Goal: Information Seeking & Learning: Learn about a topic

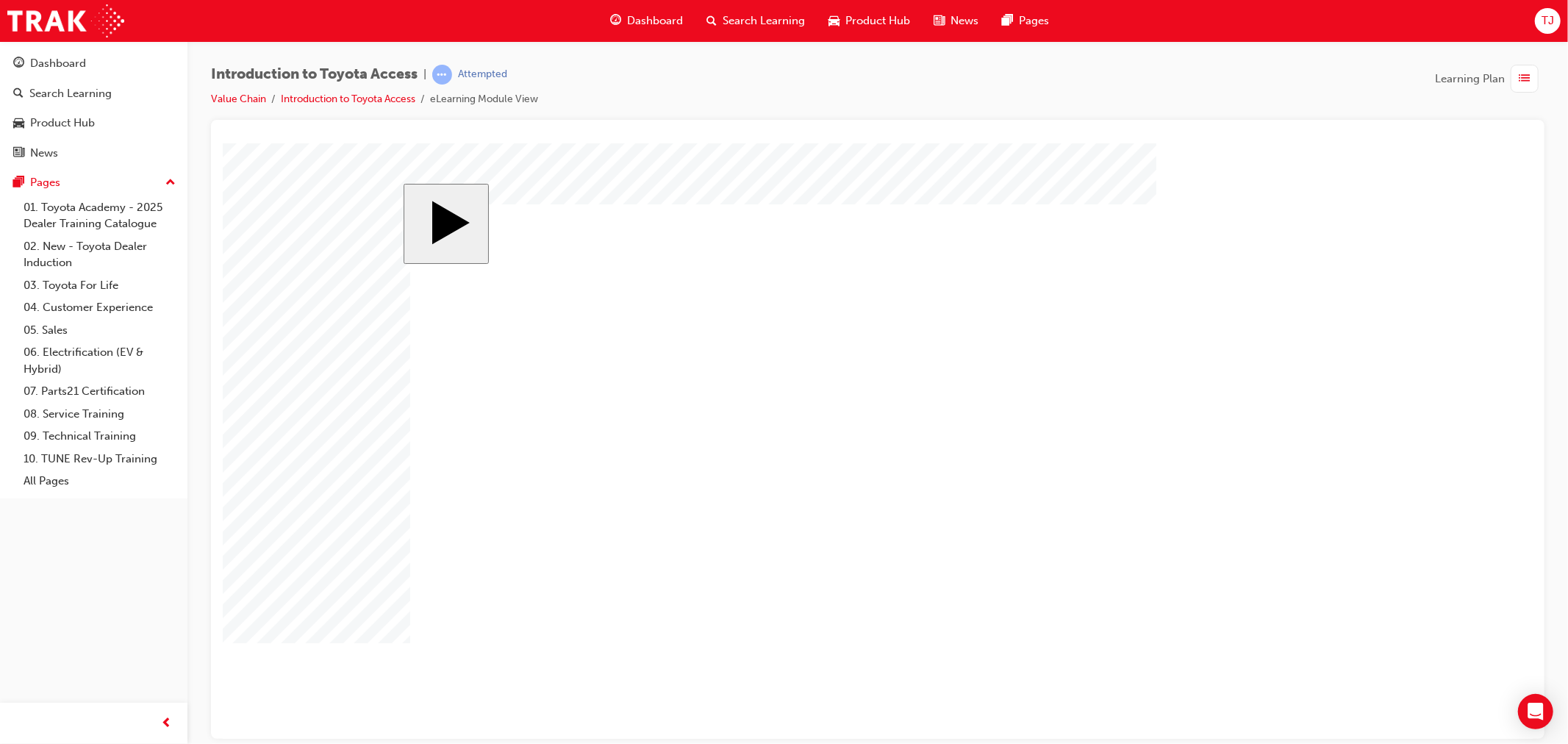
drag, startPoint x: 681, startPoint y: 420, endPoint x: 679, endPoint y: 458, distance: 38.1
drag, startPoint x: 676, startPoint y: 557, endPoint x: 804, endPoint y: 639, distance: 152.0
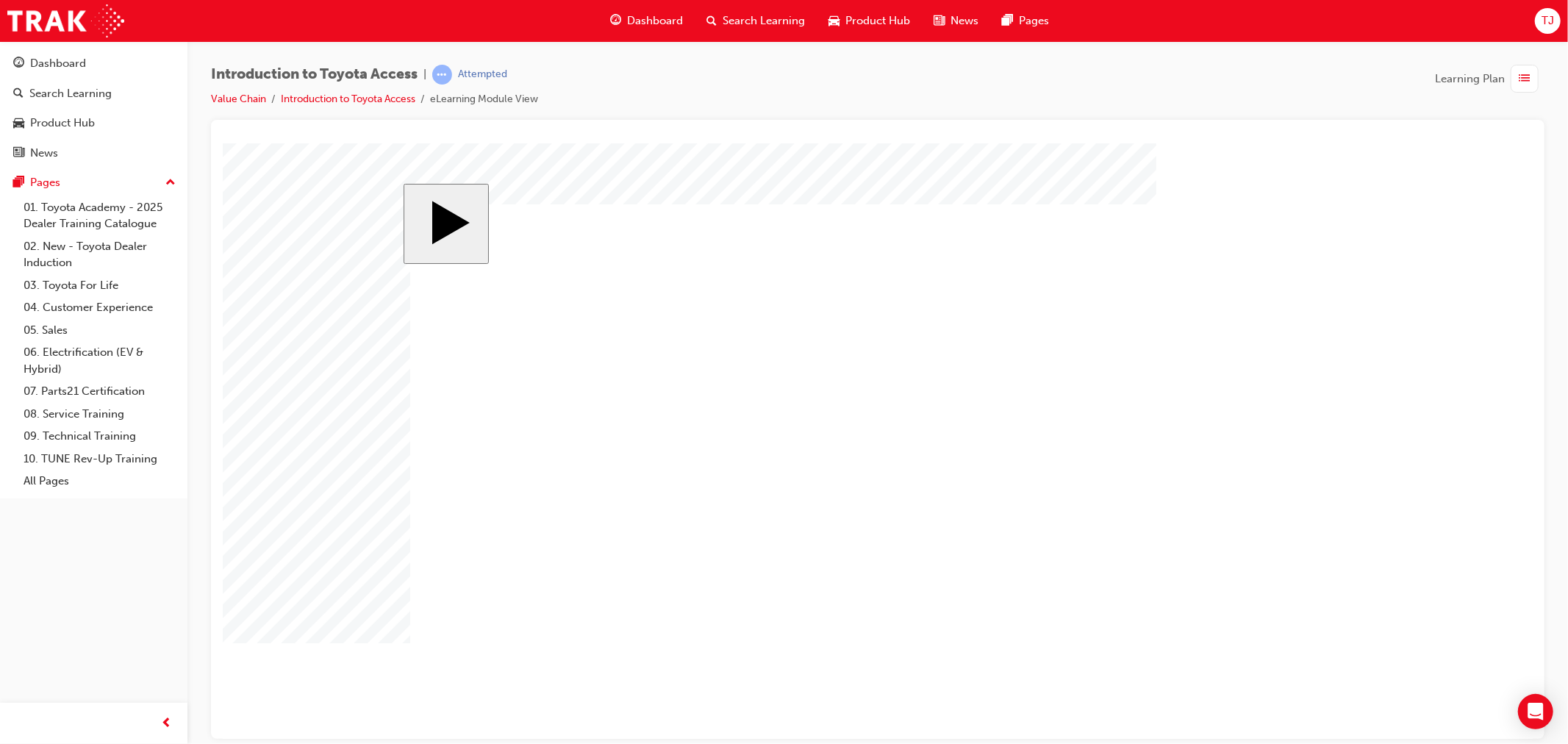
click at [1345, 419] on div "slide: 2 Next page Page 2 of 4 Previous page Home page Open Menu Resources Help…" at bounding box center [876, 440] width 948 height 515
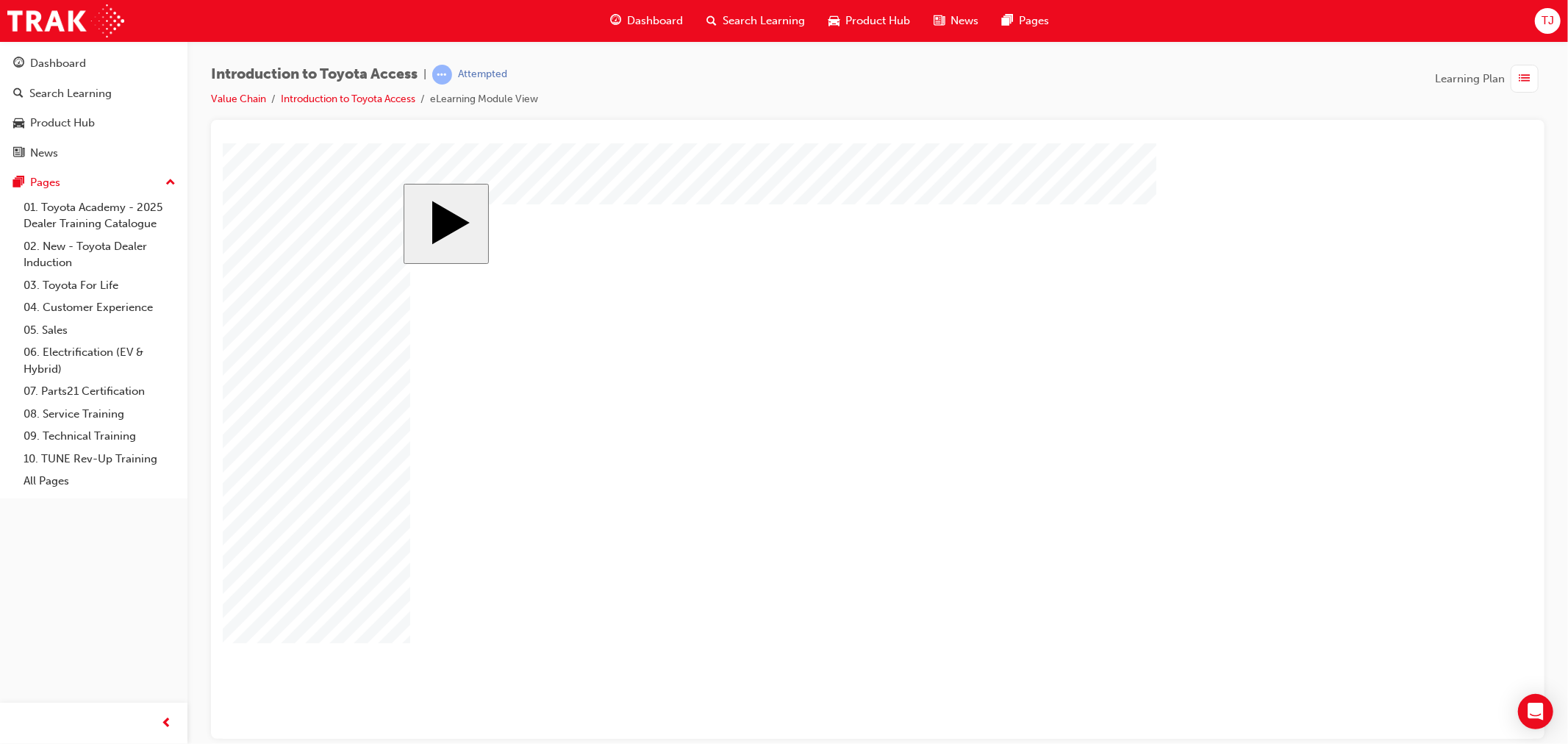
drag, startPoint x: 485, startPoint y: 520, endPoint x: 482, endPoint y: 538, distance: 18.2
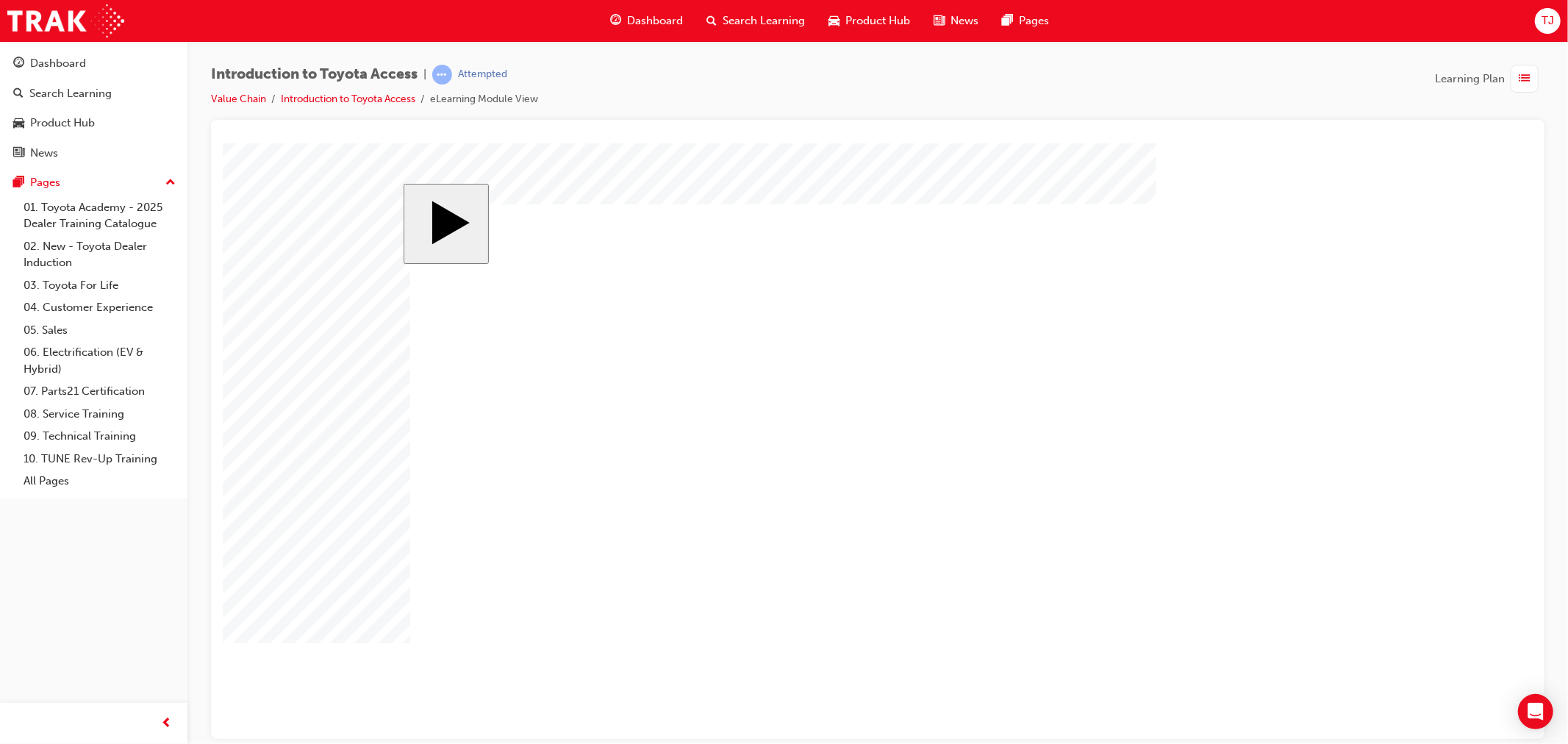
drag, startPoint x: 633, startPoint y: 429, endPoint x: 640, endPoint y: 433, distance: 8.1
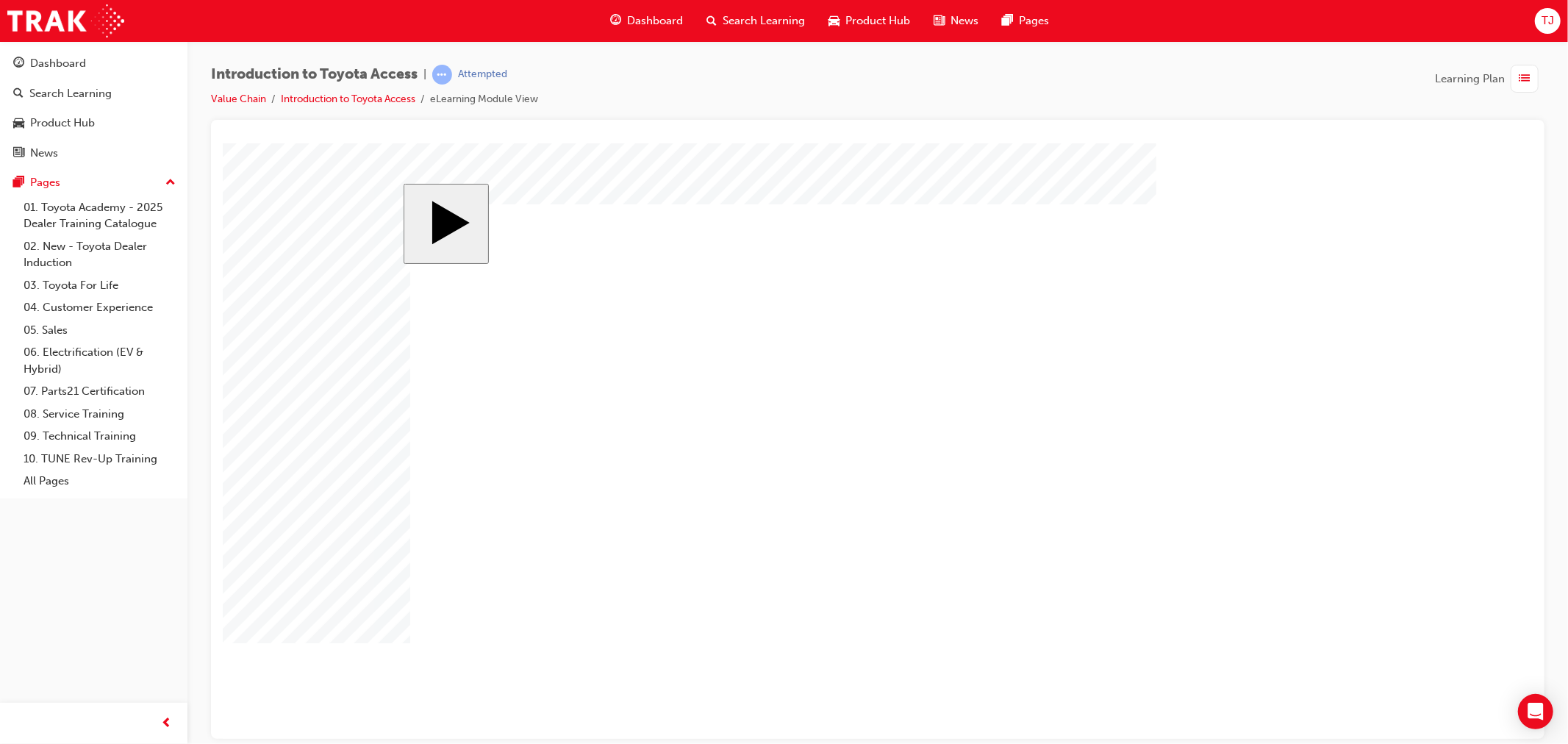
drag, startPoint x: 637, startPoint y: 438, endPoint x: 791, endPoint y: 427, distance: 154.4
drag, startPoint x: 604, startPoint y: 583, endPoint x: 769, endPoint y: 355, distance: 281.4
drag, startPoint x: 620, startPoint y: 392, endPoint x: 812, endPoint y: 611, distance: 291.2
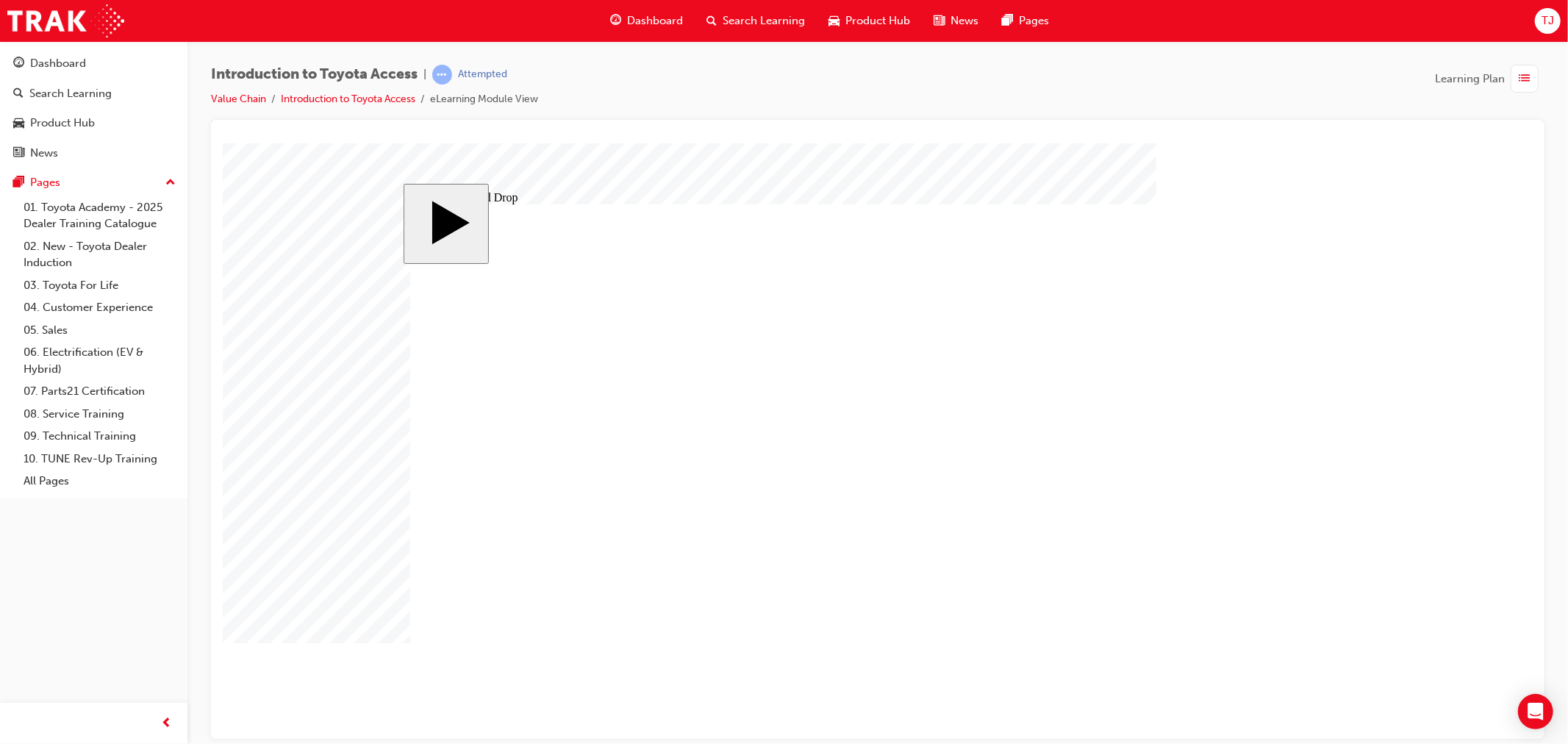
drag, startPoint x: 1308, startPoint y: 638, endPoint x: 1283, endPoint y: 644, distance: 25.7
drag, startPoint x: 1230, startPoint y: 482, endPoint x: 1205, endPoint y: 485, distance: 25.2
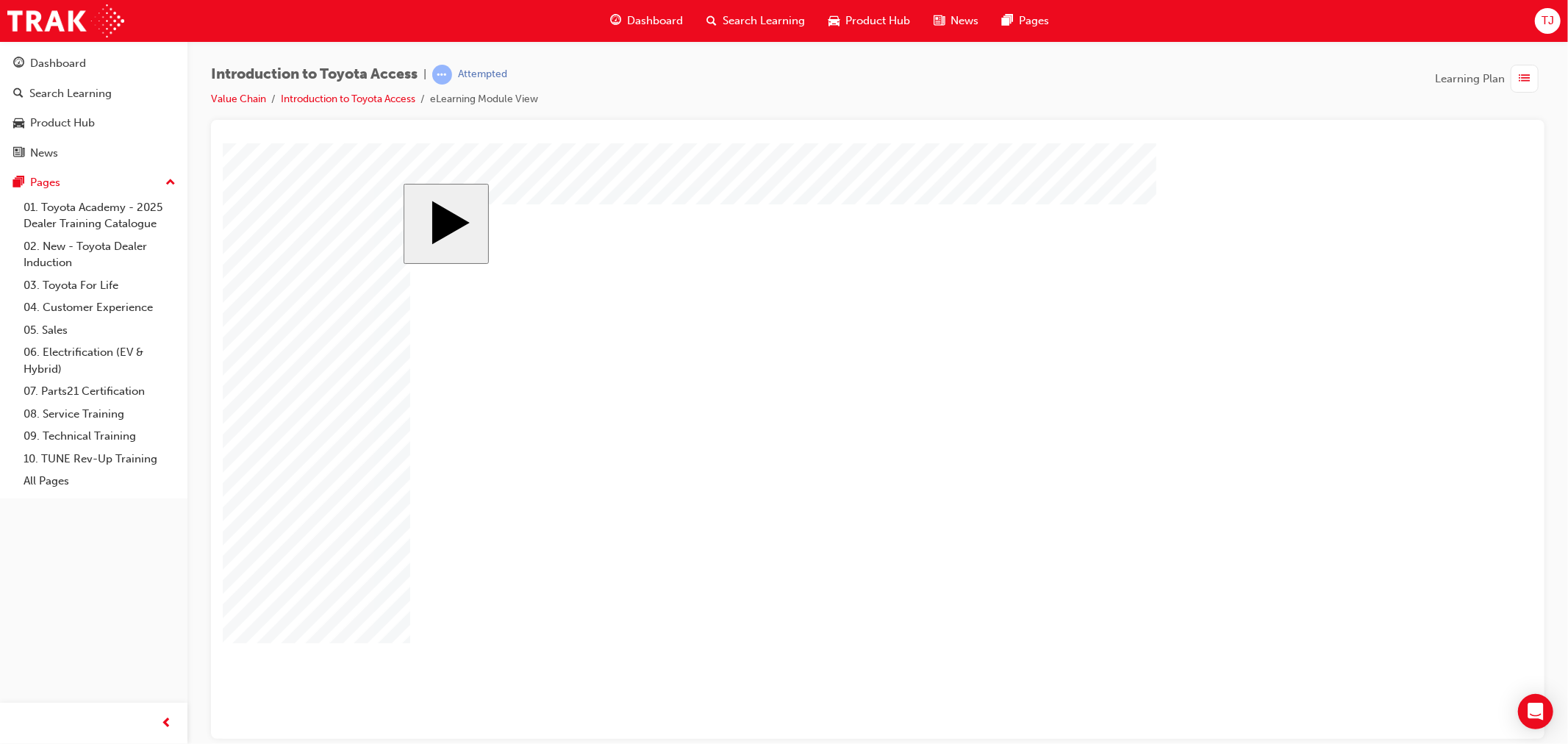
drag, startPoint x: 1153, startPoint y: 494, endPoint x: 1161, endPoint y: 488, distance: 10.0
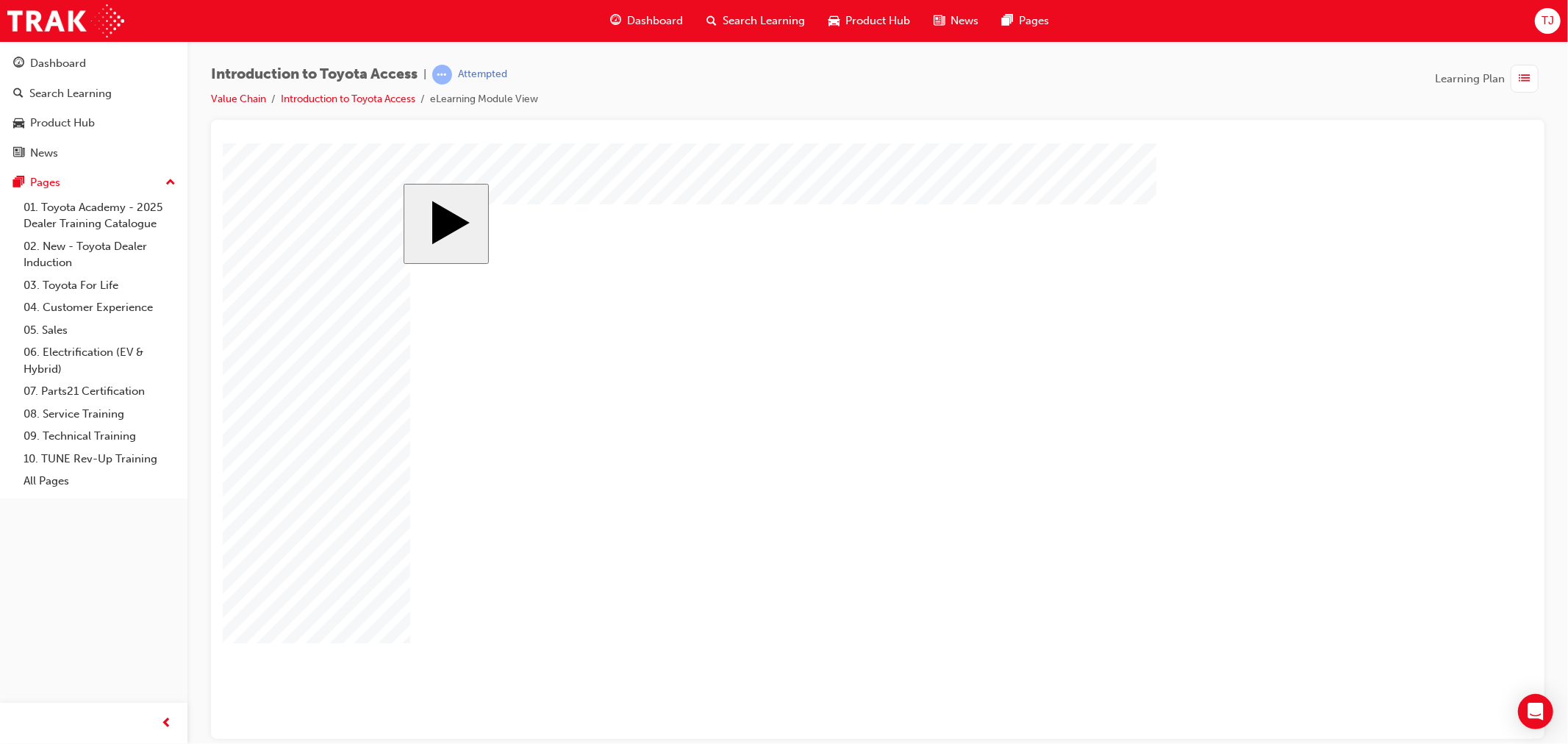
click at [959, 704] on body ".cls-1-6YdYWvMiVKq { fill: rgba(255, 255, 255, 1) } .cls-1-6YdYWvMiVKq { fill: …" at bounding box center [876, 441] width 1310 height 596
radio input "true"
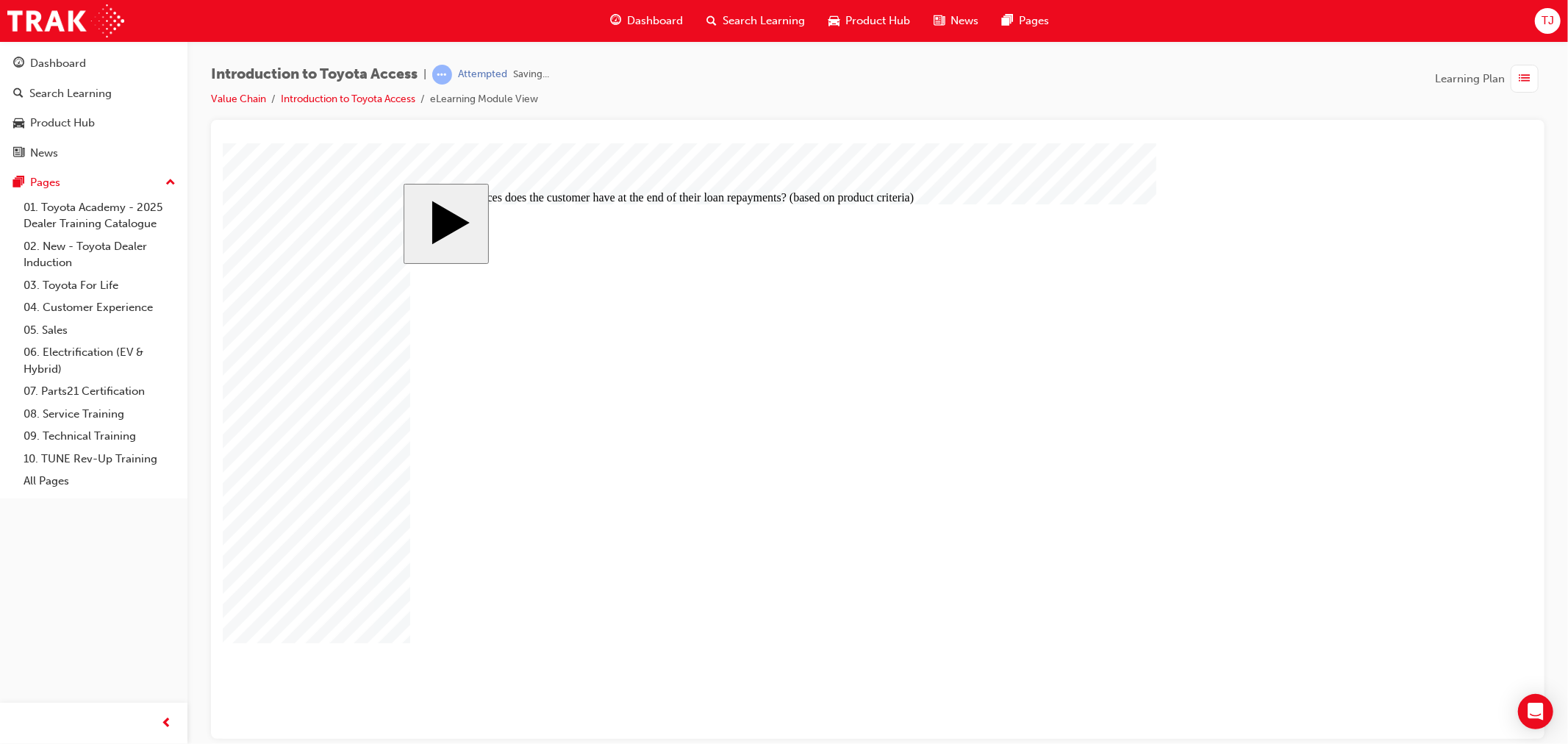
drag, startPoint x: 1013, startPoint y: 527, endPoint x: 1206, endPoint y: 605, distance: 208.2
radio input "true"
drag, startPoint x: 1093, startPoint y: 350, endPoint x: 1260, endPoint y: 619, distance: 316.6
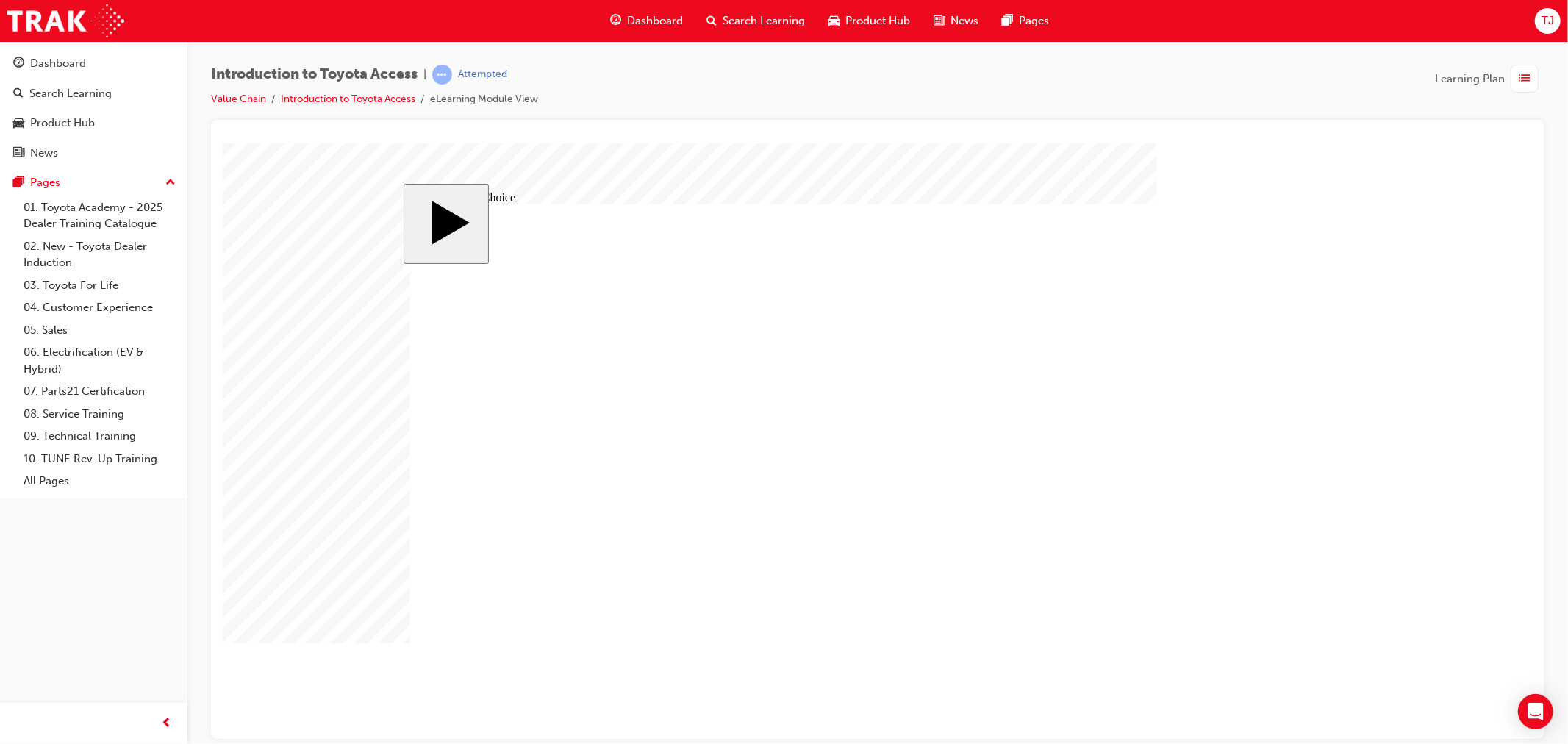
radio input "true"
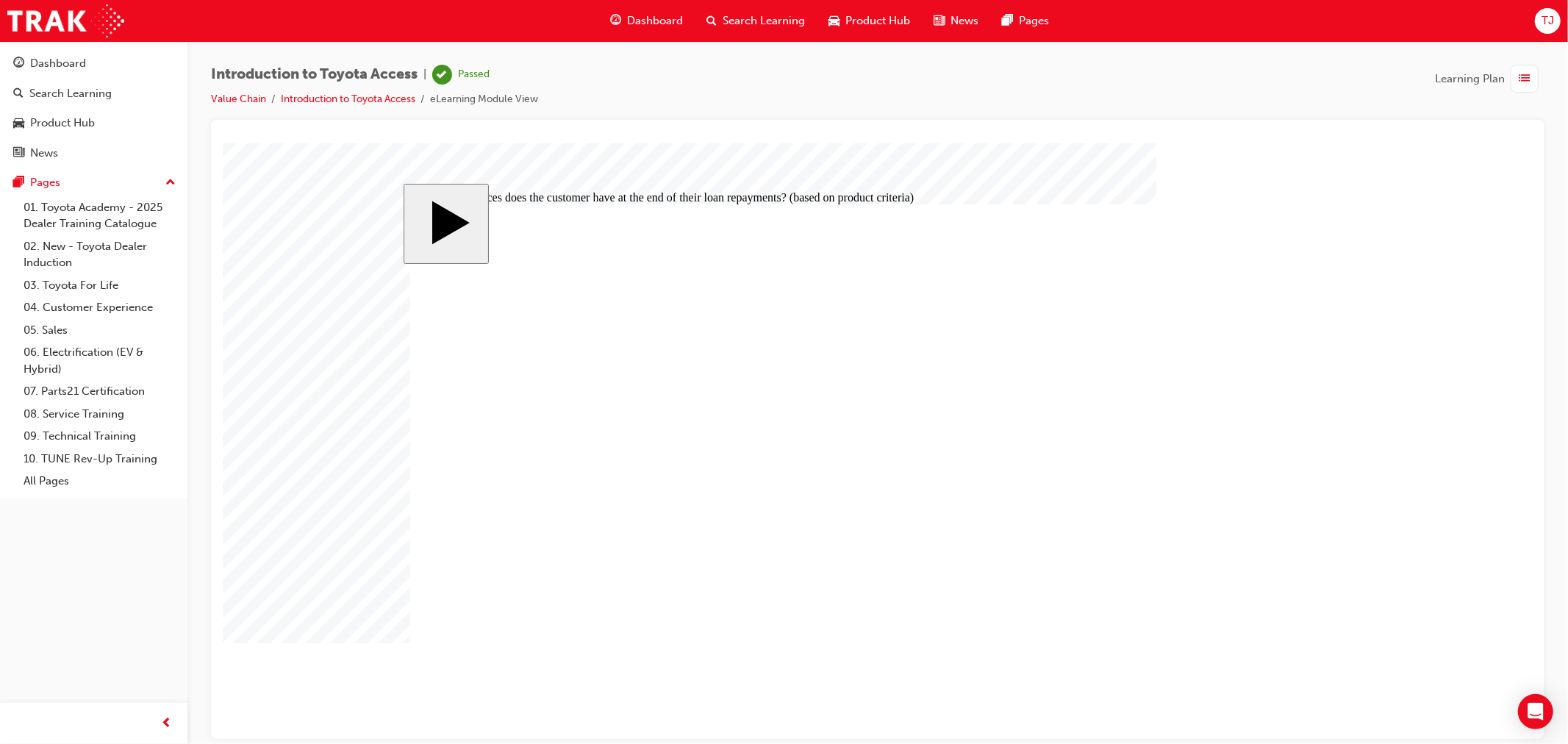
radio input "true"
drag, startPoint x: 1062, startPoint y: 538, endPoint x: 1216, endPoint y: 593, distance: 163.5
radio input "true"
drag, startPoint x: 1256, startPoint y: 602, endPoint x: 1124, endPoint y: 513, distance: 159.2
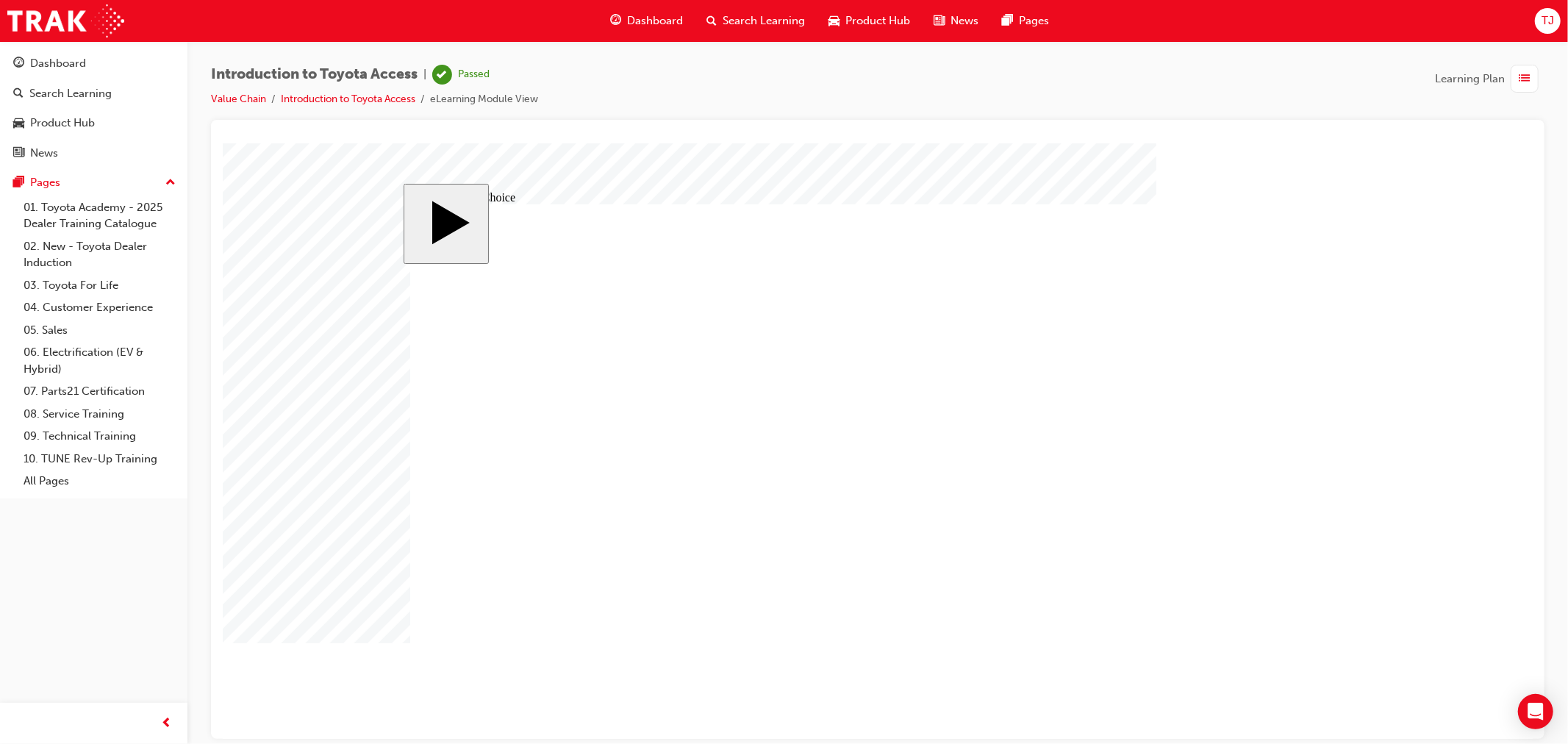
radio input "true"
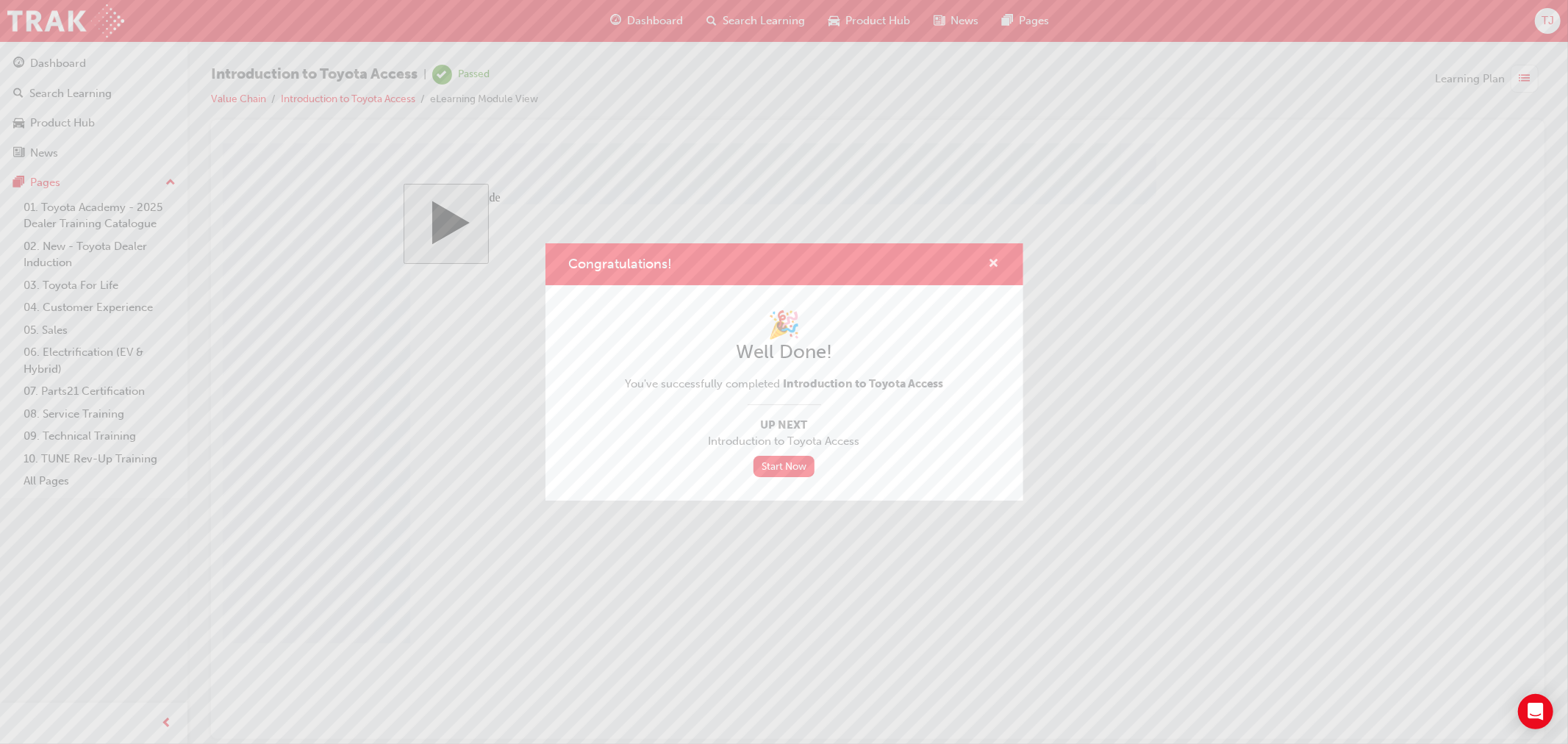
click at [988, 260] on span "cross-icon" at bounding box center [993, 264] width 11 height 13
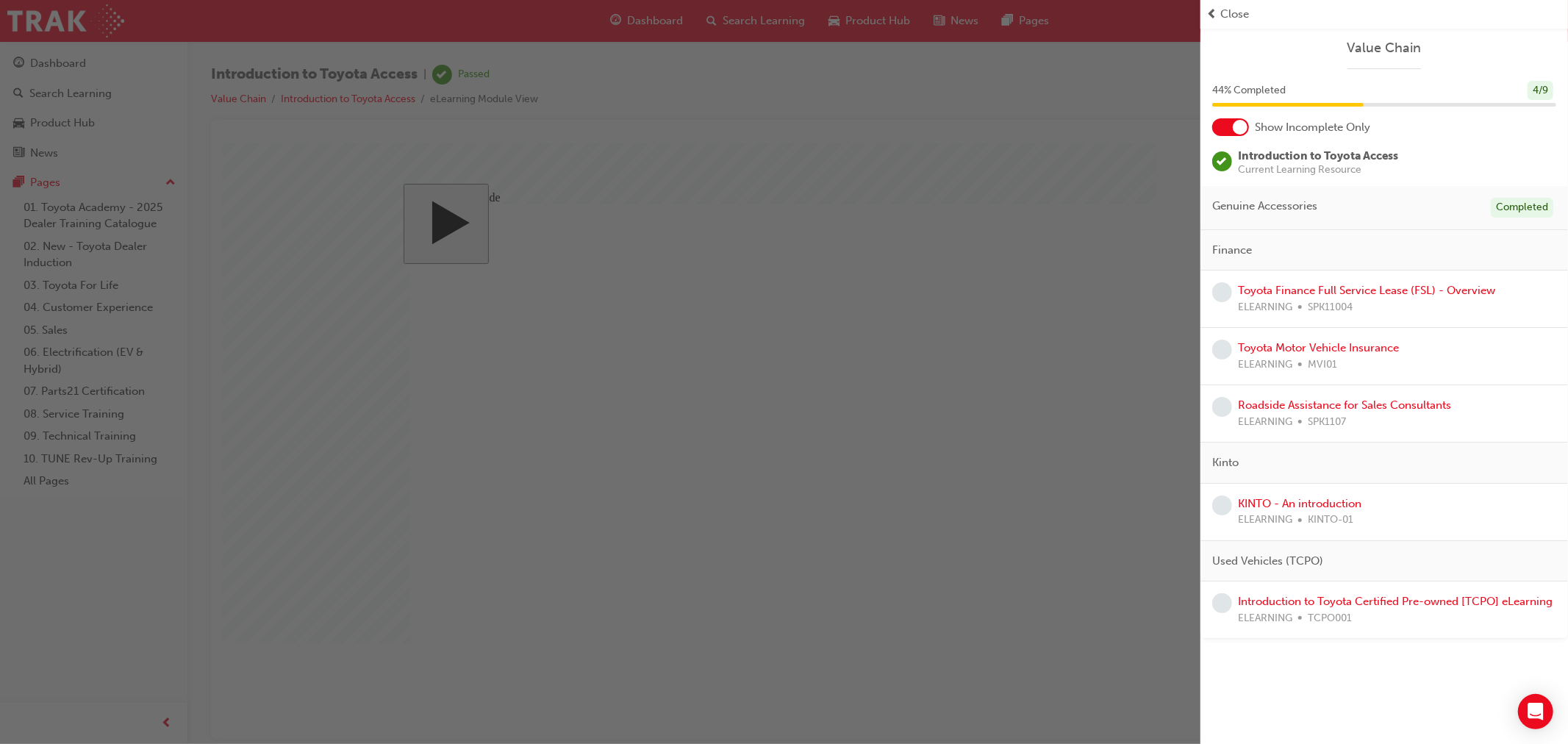
click at [790, 232] on div "button" at bounding box center [600, 372] width 1200 height 744
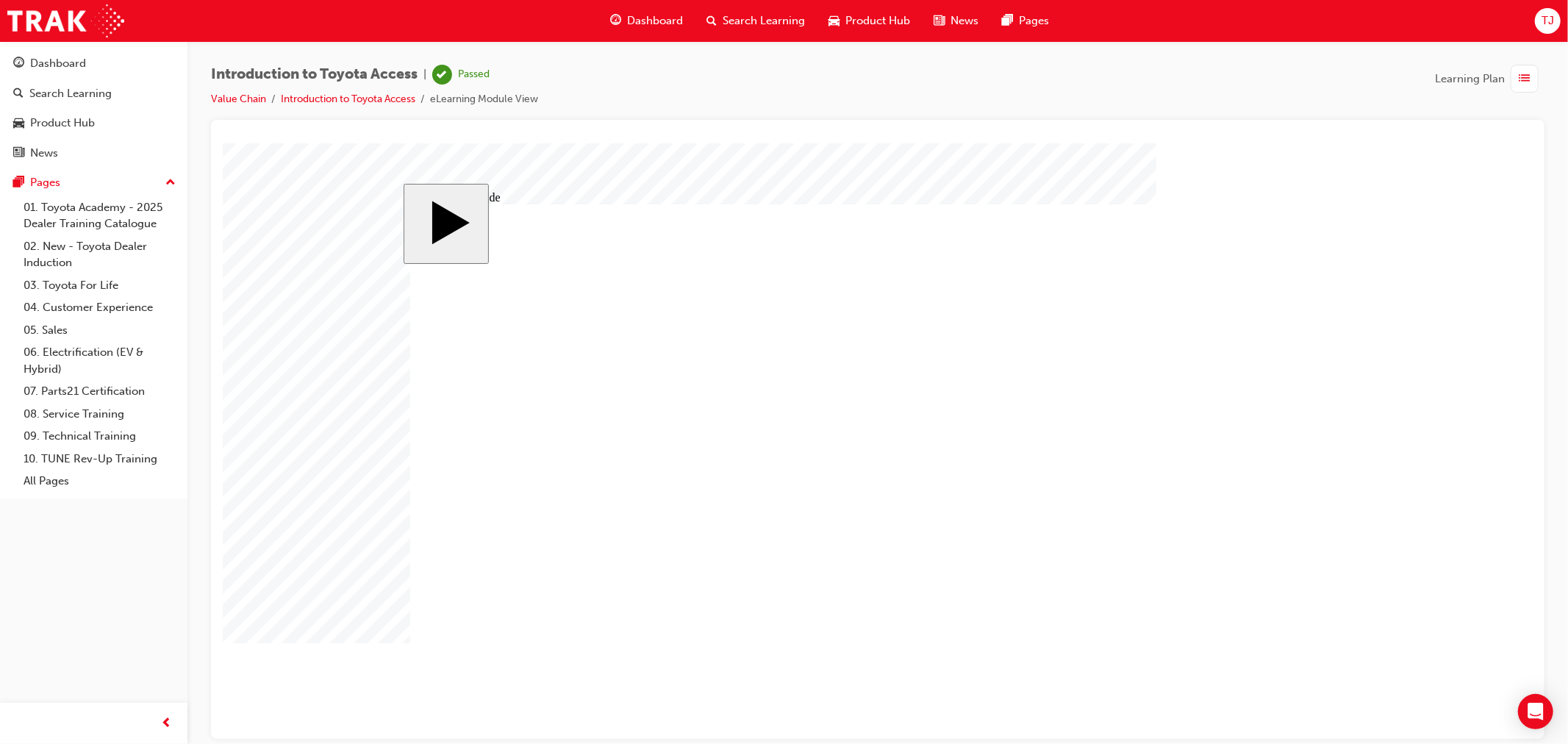
click at [250, 91] on li "Value Chain" at bounding box center [246, 99] width 70 height 17
click at [243, 96] on link "Value Chain" at bounding box center [238, 99] width 55 height 13
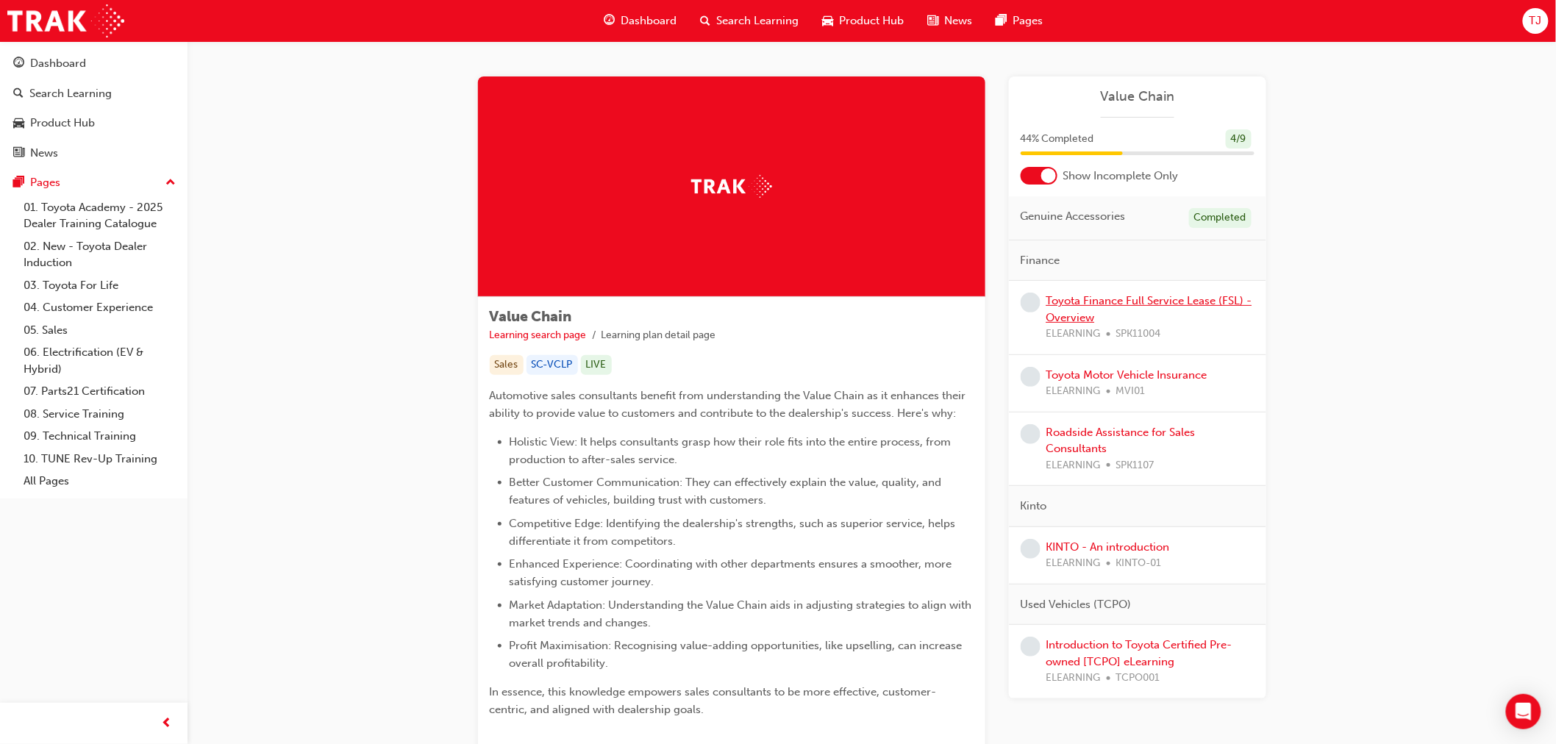
click at [1084, 295] on link "Toyota Finance Full Service Lease (FSL) - Overview" at bounding box center [1150, 309] width 206 height 30
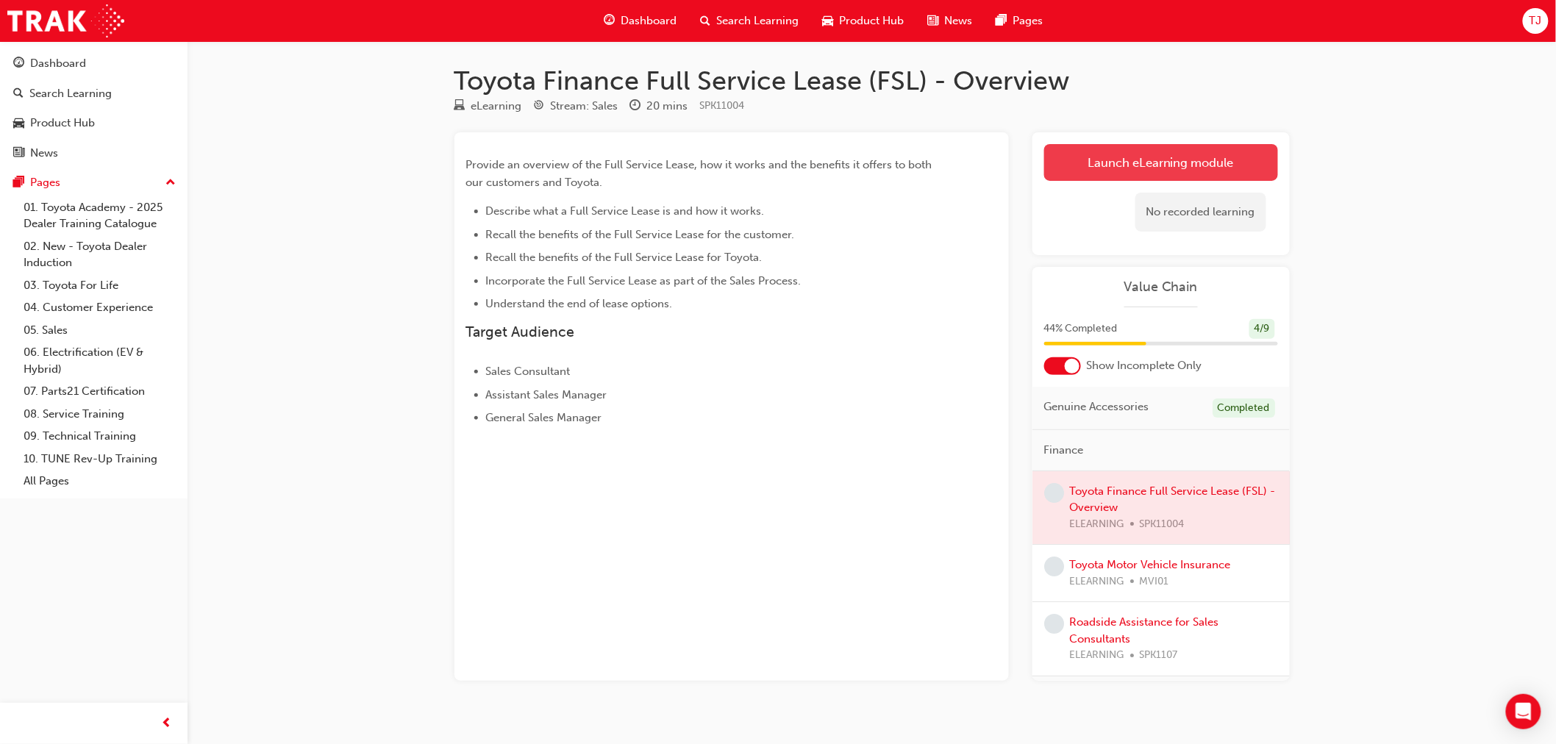
click at [1143, 160] on link "Launch eLearning module" at bounding box center [1161, 162] width 234 height 37
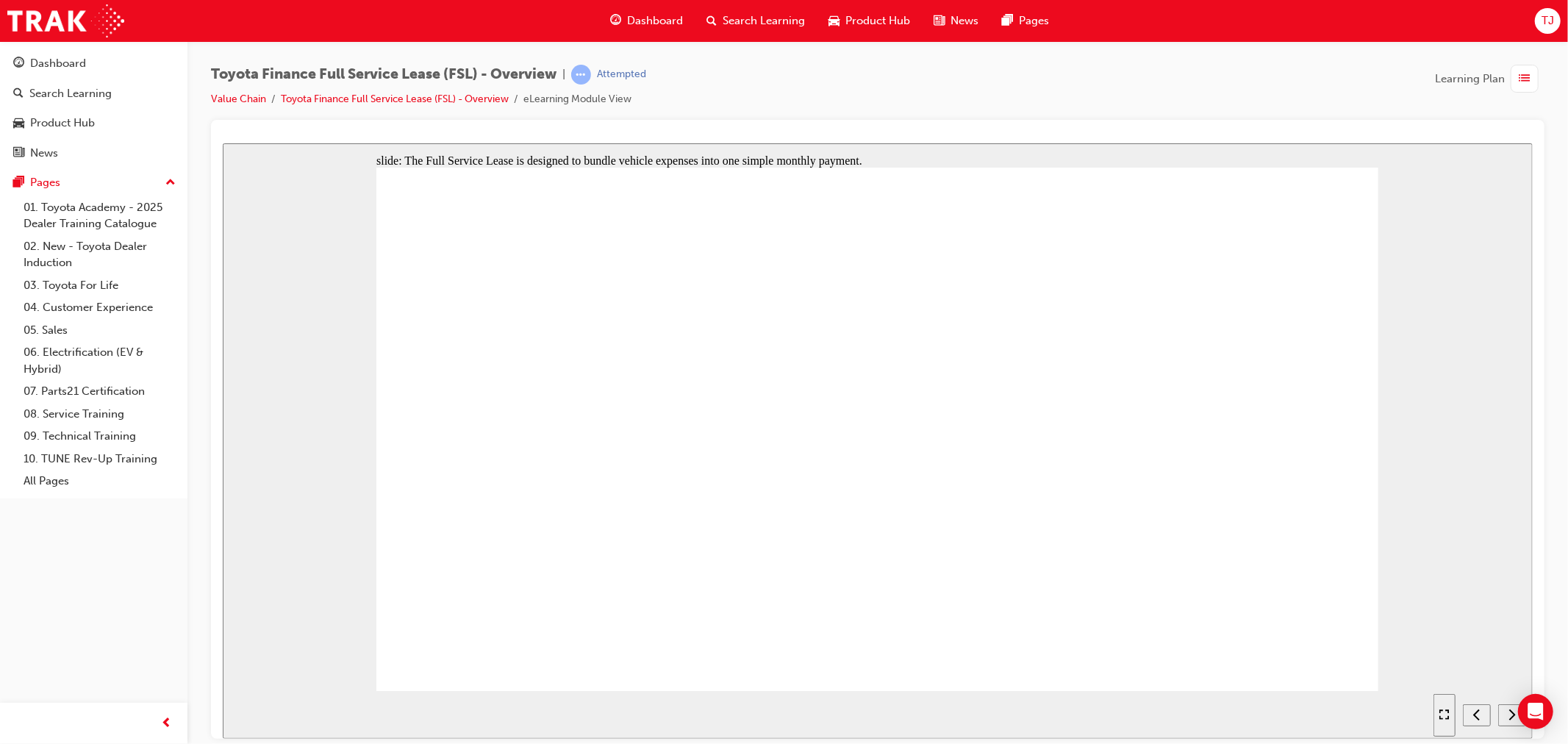
drag, startPoint x: 559, startPoint y: 179, endPoint x: 517, endPoint y: 238, distance: 72.4
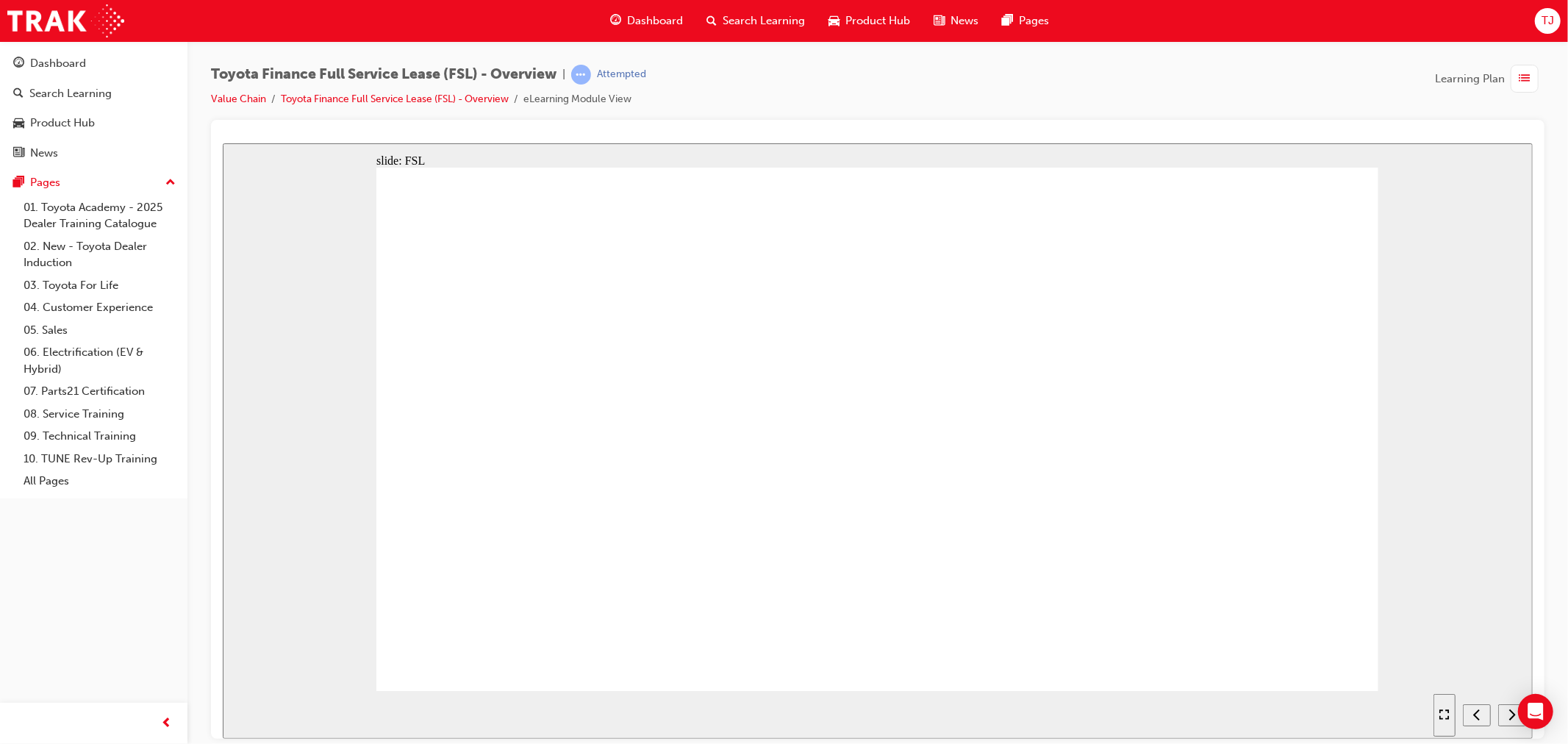
drag, startPoint x: 524, startPoint y: 268, endPoint x: 770, endPoint y: 332, distance: 254.2
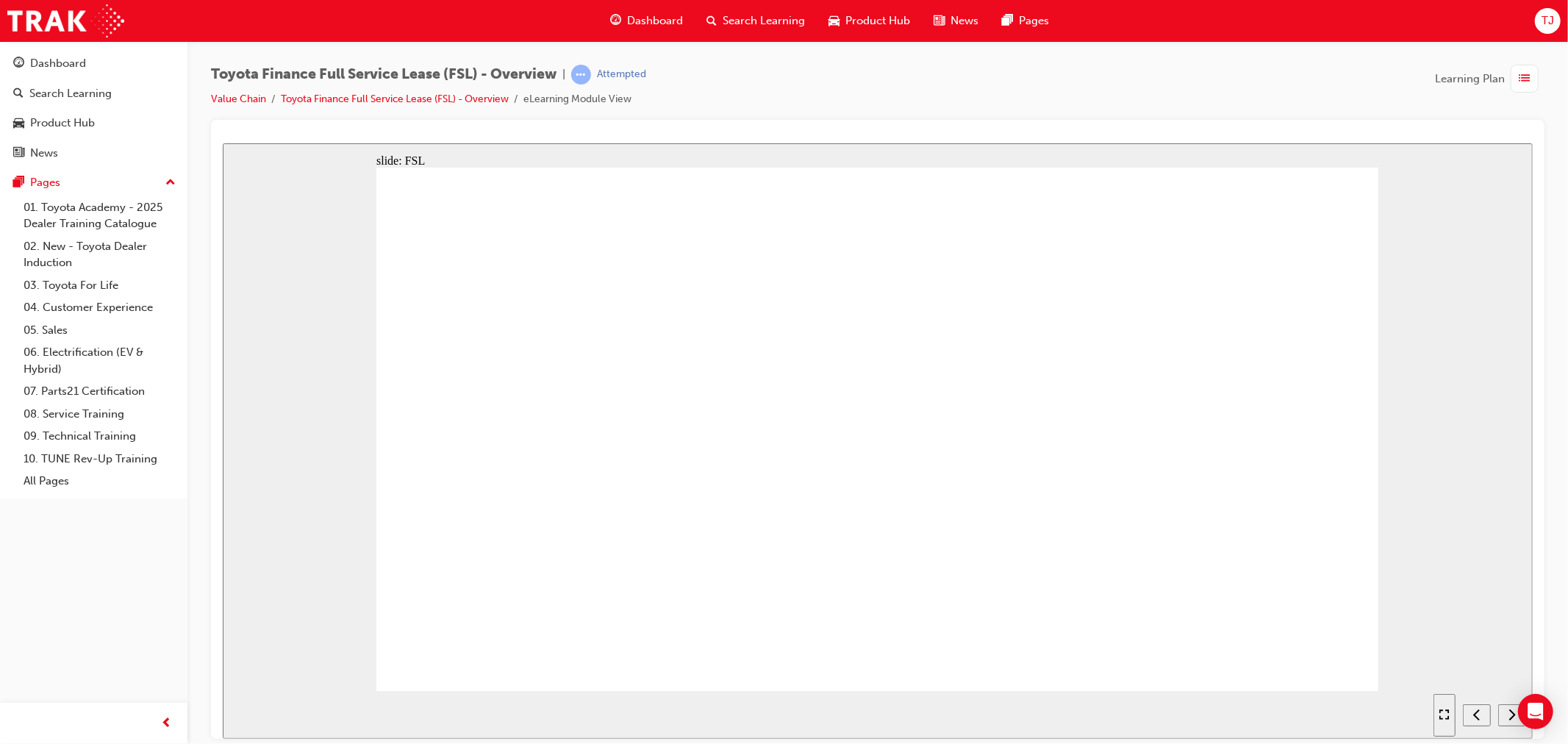
drag, startPoint x: 620, startPoint y: 352, endPoint x: 626, endPoint y: 429, distance: 77.2
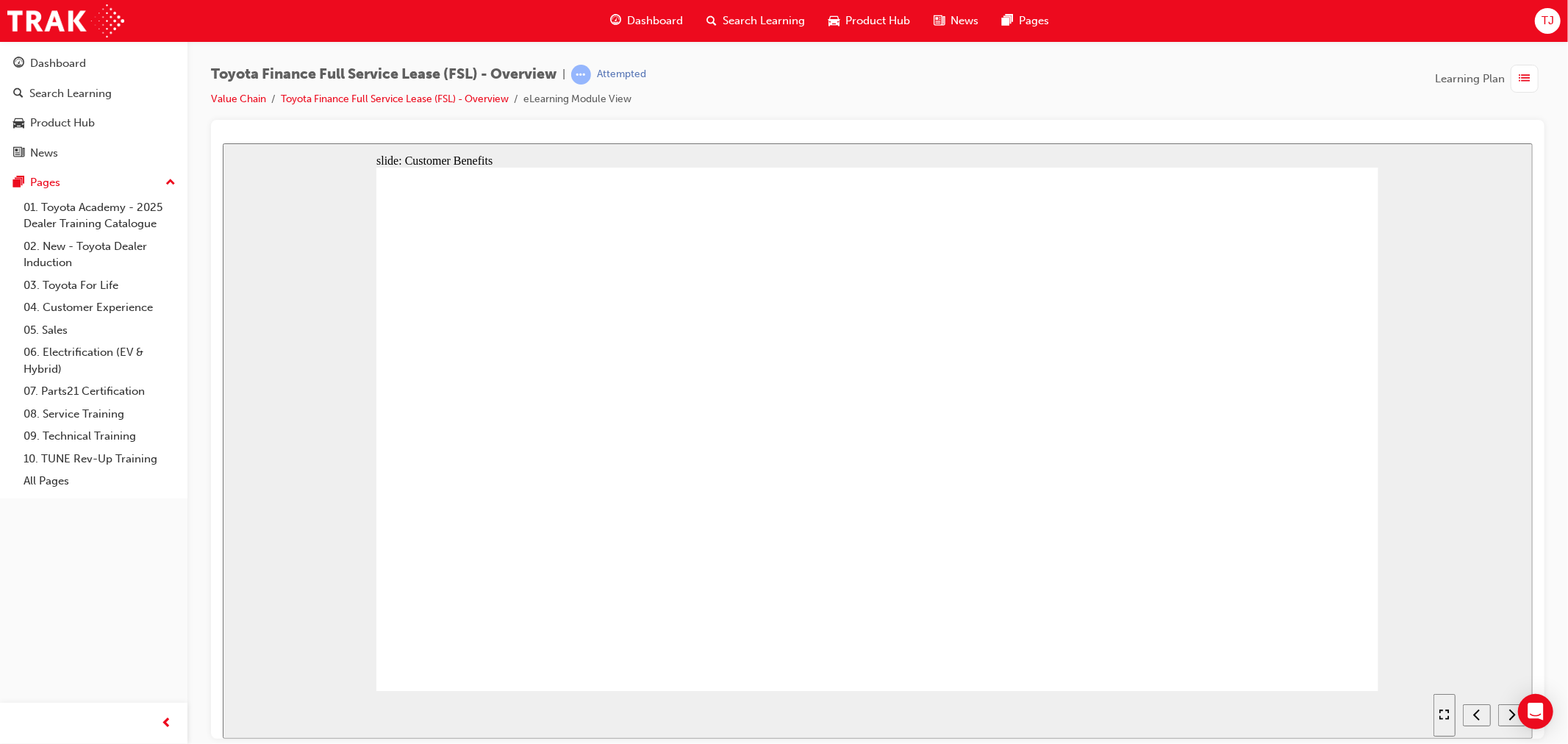
drag, startPoint x: 627, startPoint y: 433, endPoint x: 643, endPoint y: 472, distance: 42.2
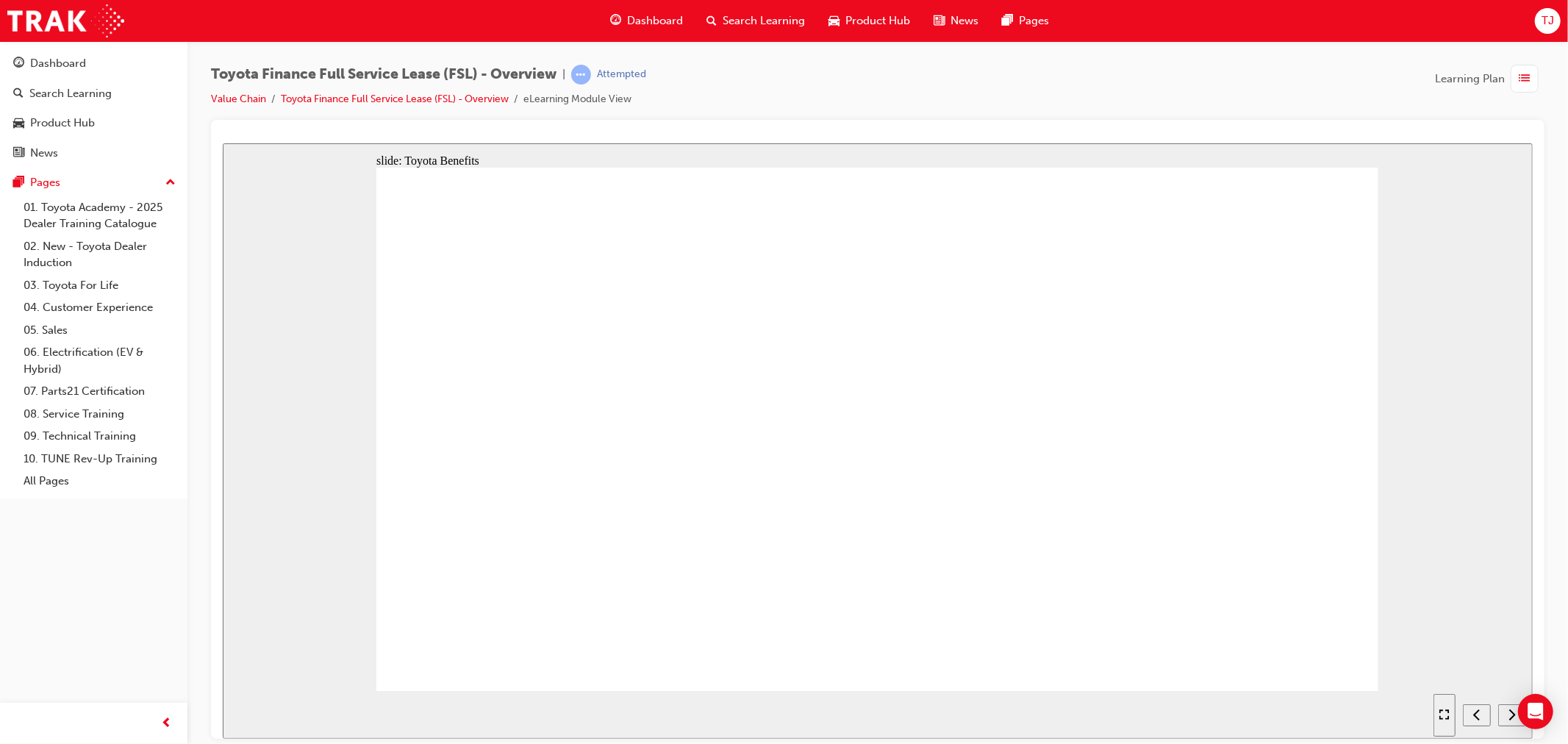
drag, startPoint x: 655, startPoint y: 515, endPoint x: 655, endPoint y: 535, distance: 20.0
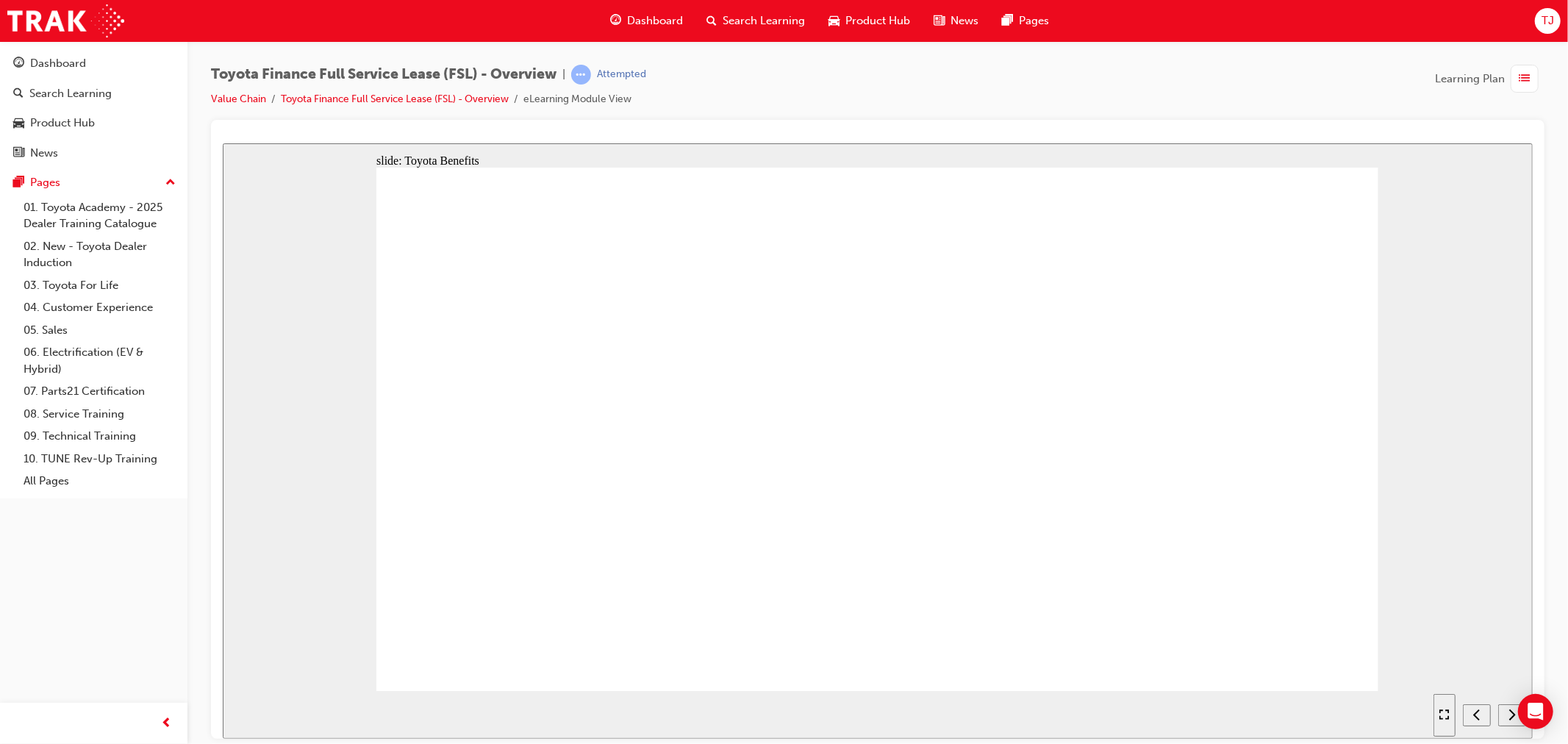
drag, startPoint x: 435, startPoint y: 450, endPoint x: 435, endPoint y: 460, distance: 10.0
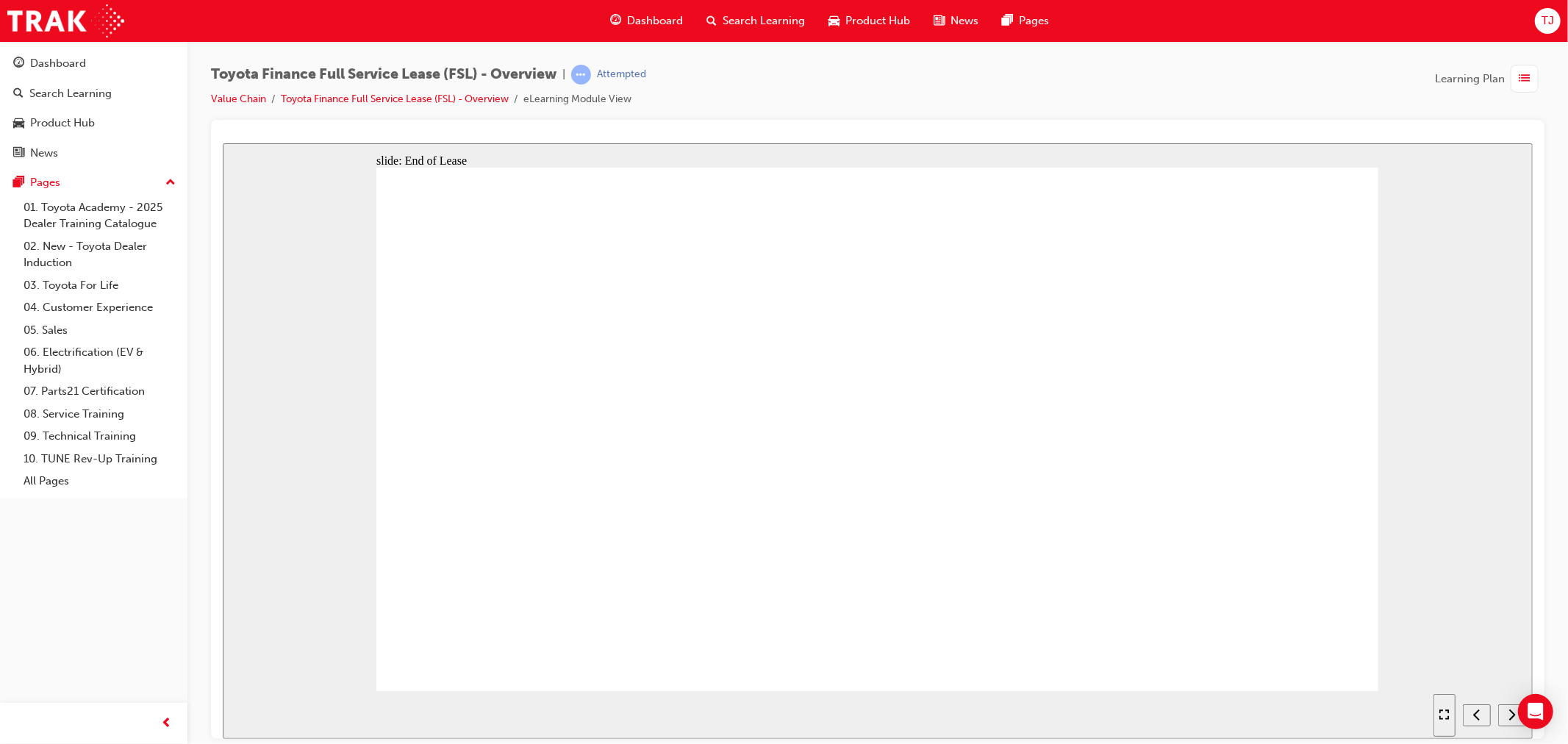
click at [951, 697] on section "Playback Speed 2 1.75 1.5 1.25 Normal" at bounding box center [876, 715] width 1310 height 48
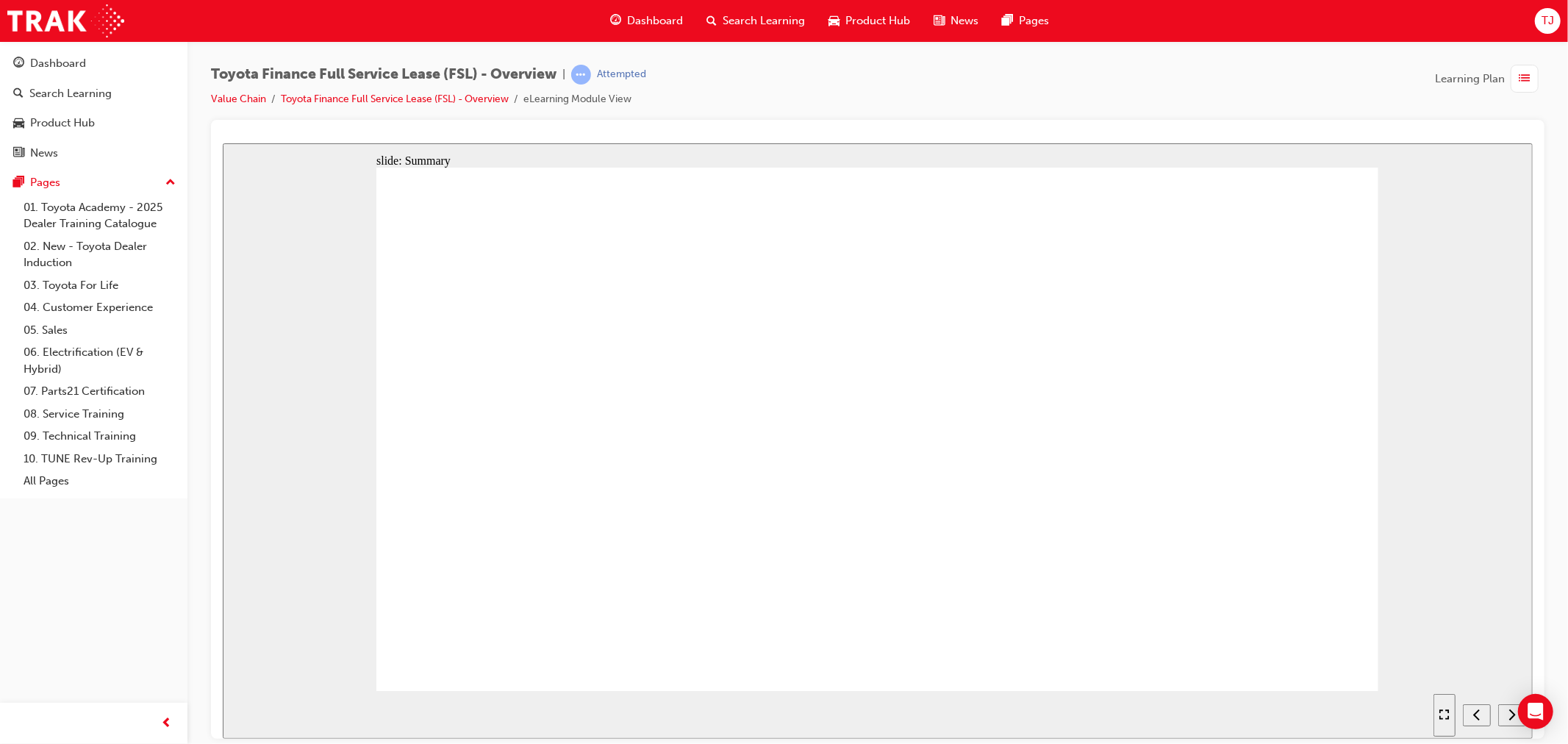
drag, startPoint x: 555, startPoint y: 341, endPoint x: 563, endPoint y: 425, distance: 84.4
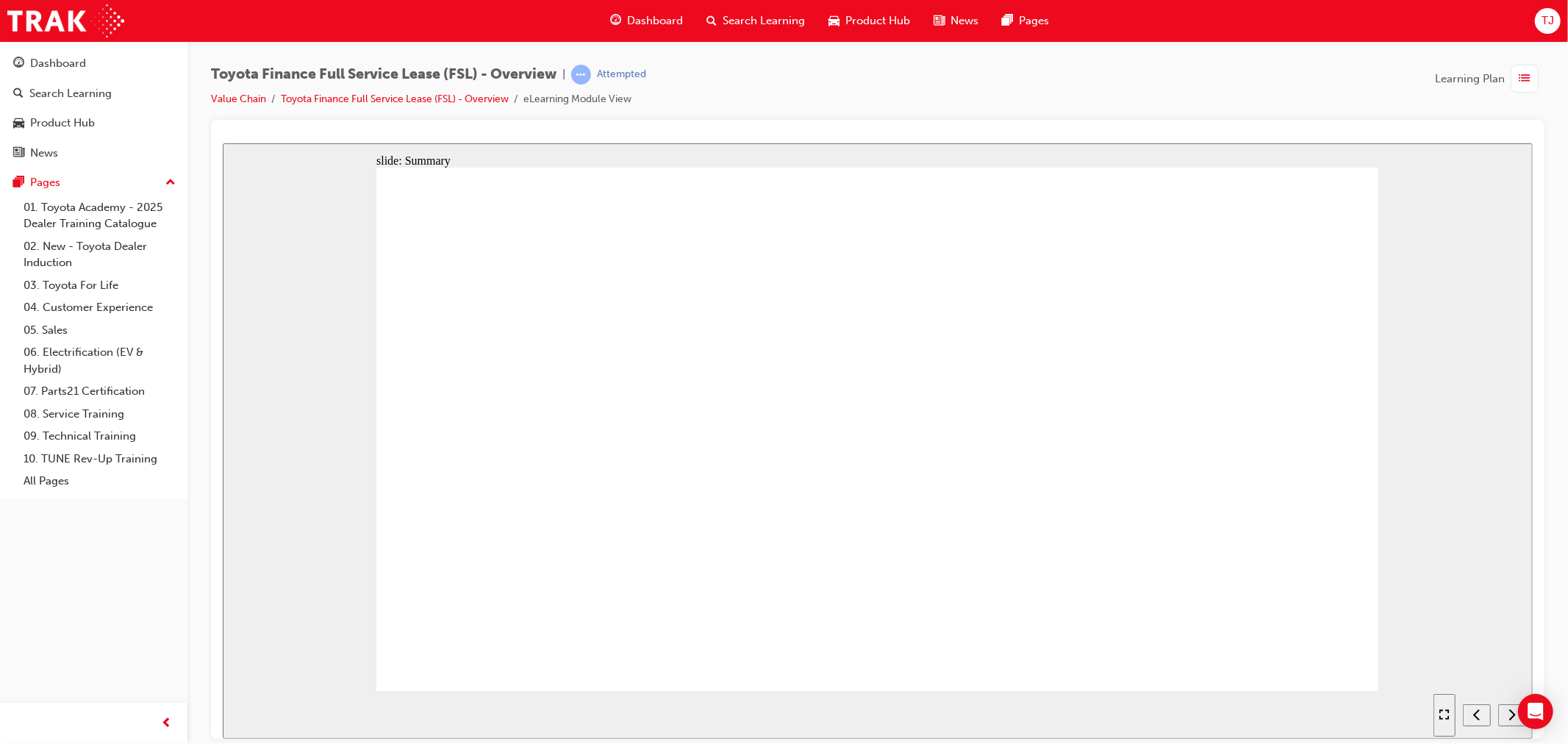
drag, startPoint x: 567, startPoint y: 445, endPoint x: 569, endPoint y: 457, distance: 12.2
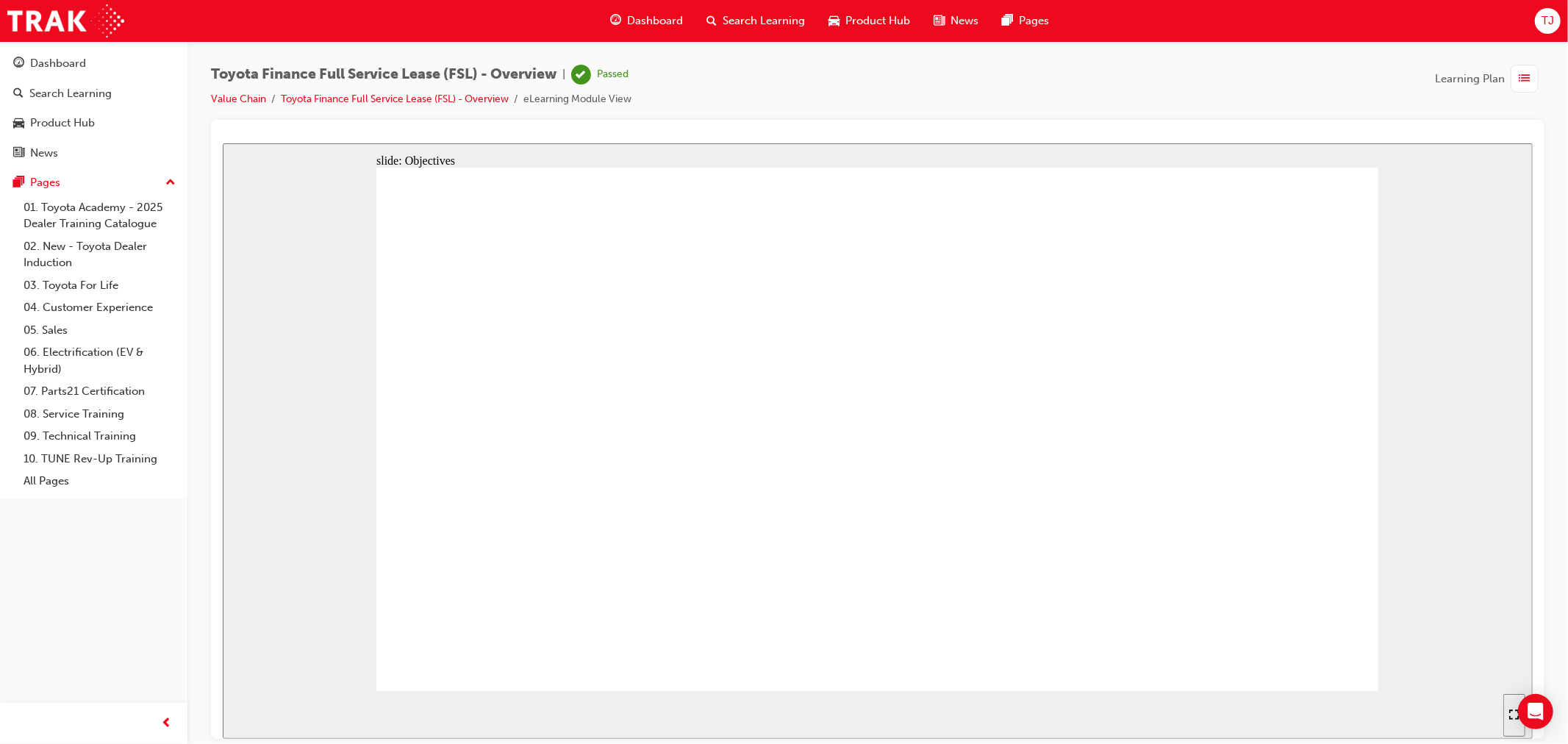
drag, startPoint x: 1156, startPoint y: 624, endPoint x: 1148, endPoint y: 625, distance: 8.1
radio input "true"
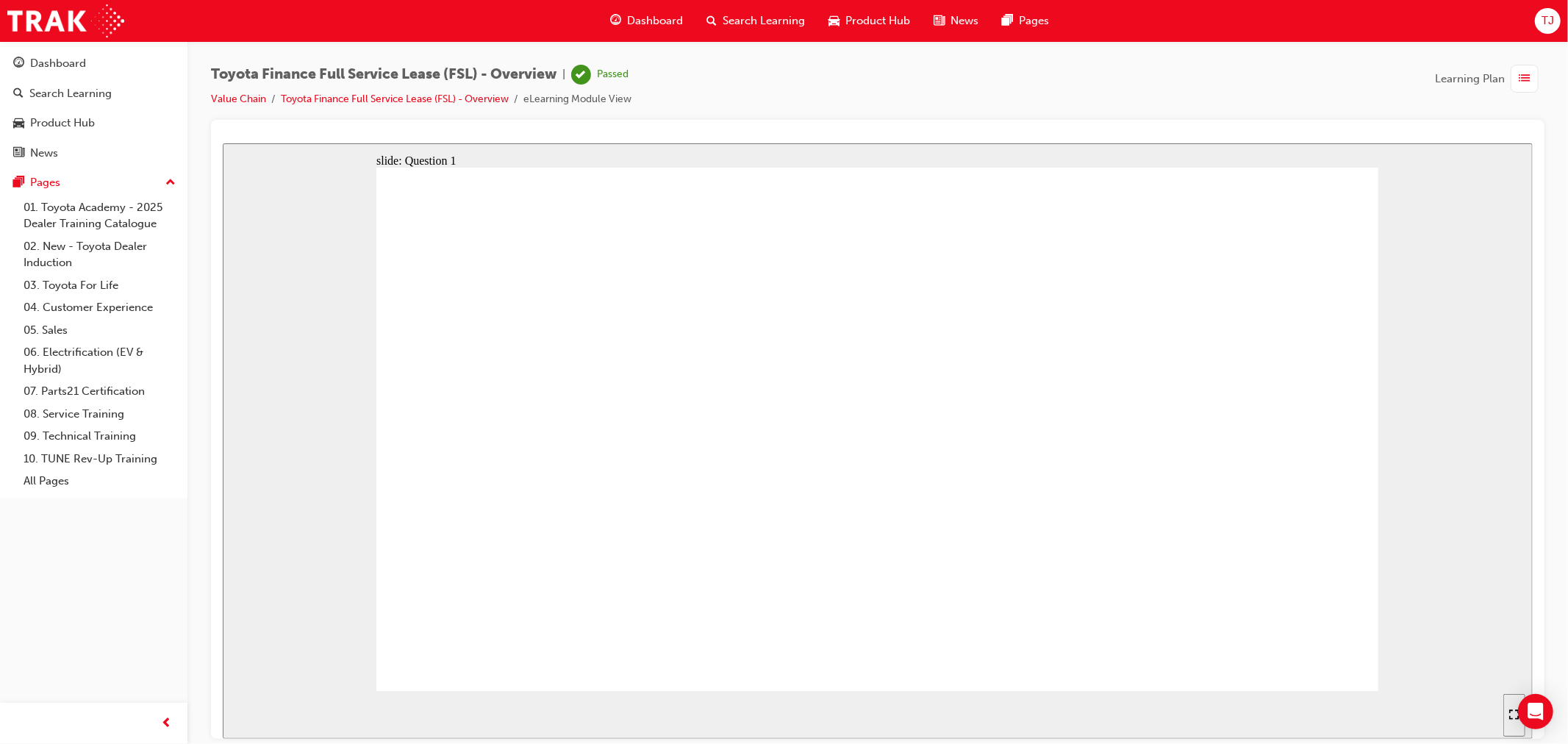
radio input "true"
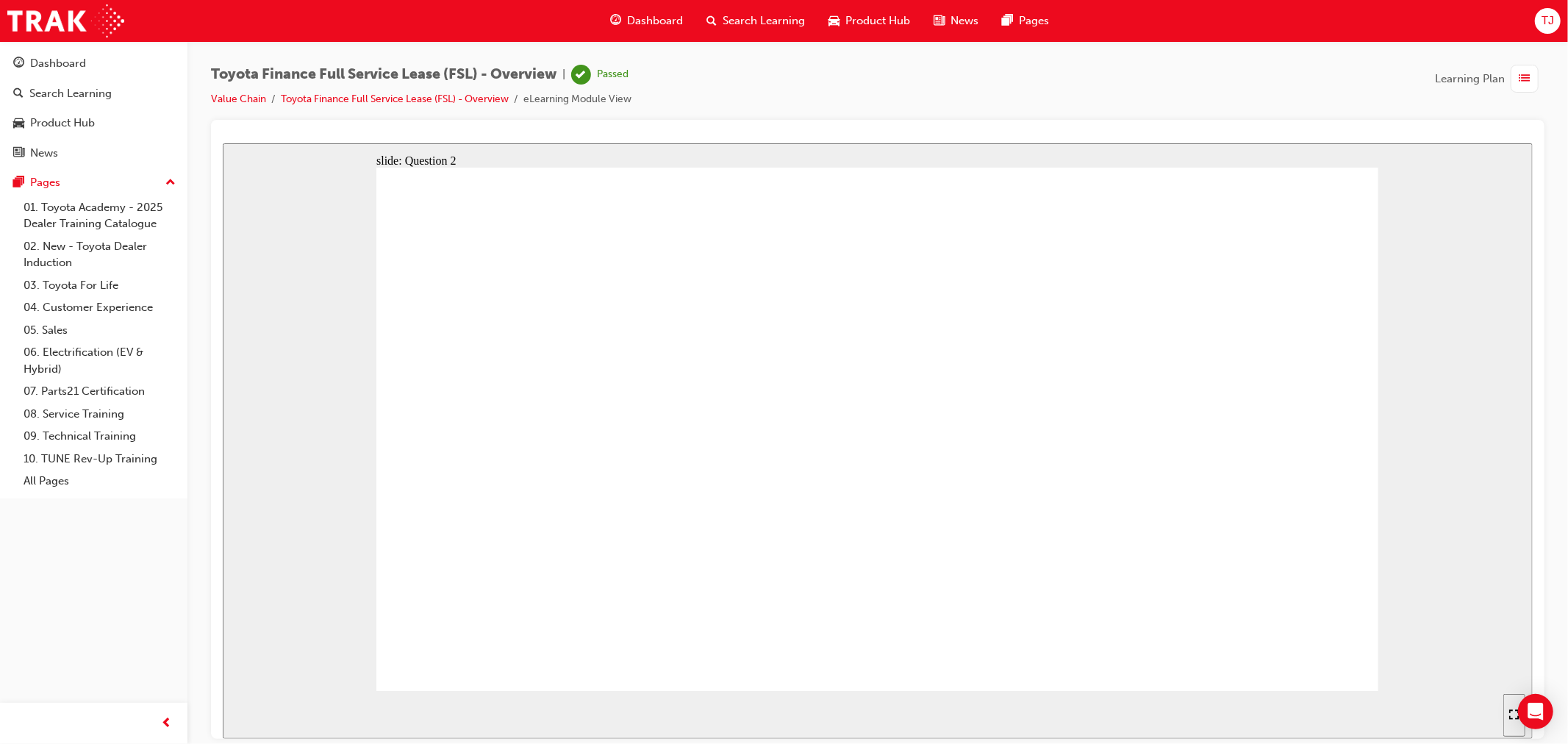
radio input "true"
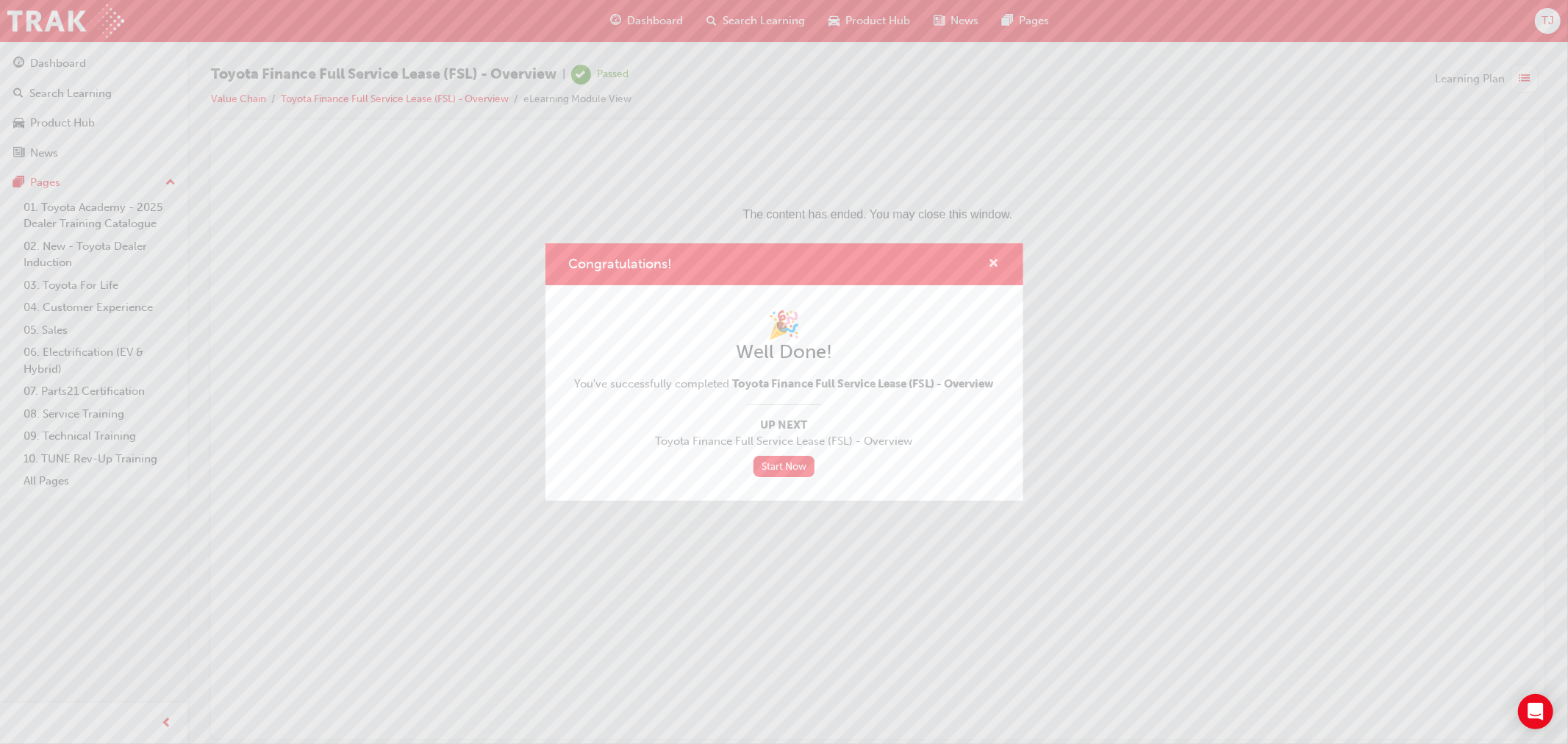
click at [993, 262] on span "cross-icon" at bounding box center [993, 264] width 11 height 13
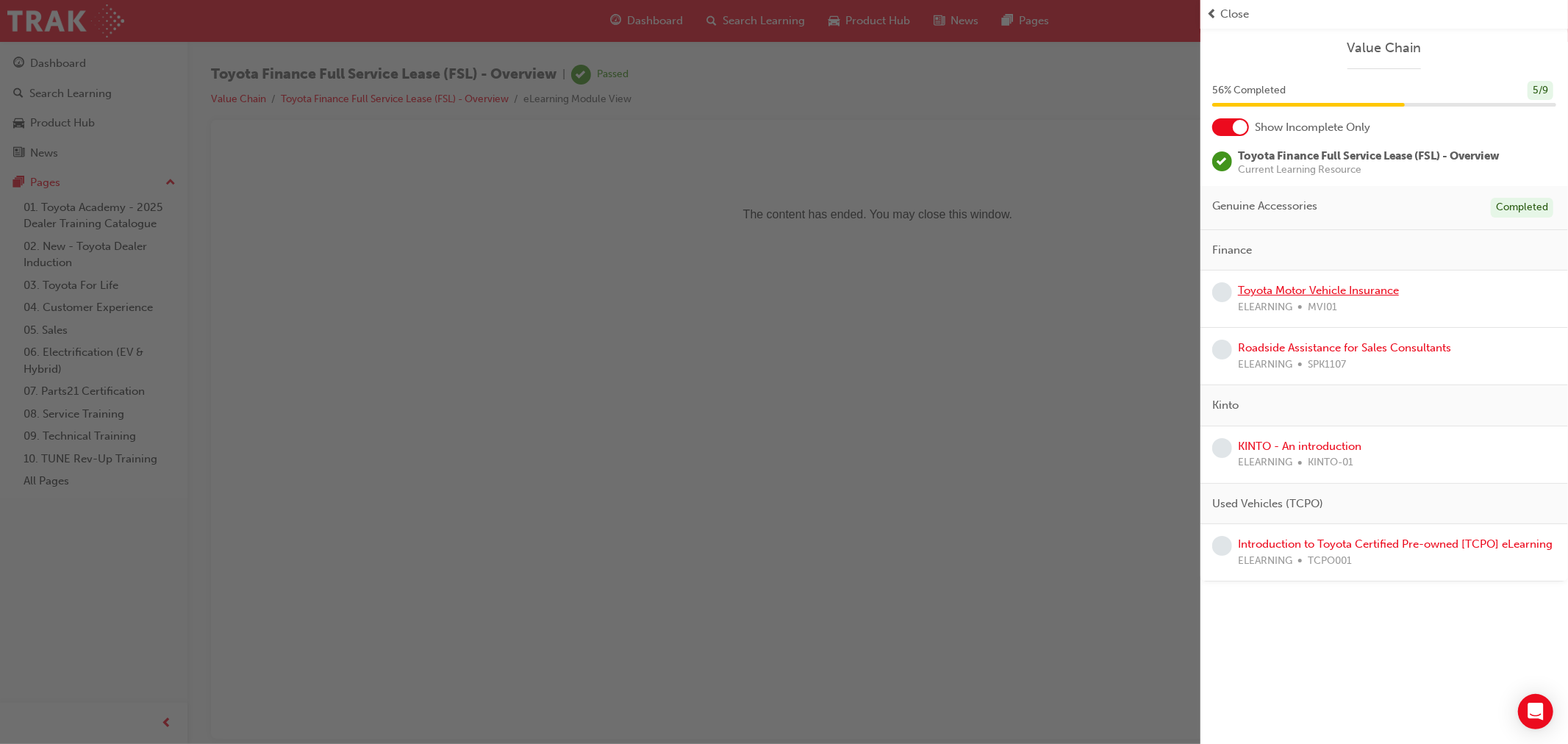
click at [1321, 288] on link "Toyota Motor Vehicle Insurance" at bounding box center [1318, 290] width 161 height 13
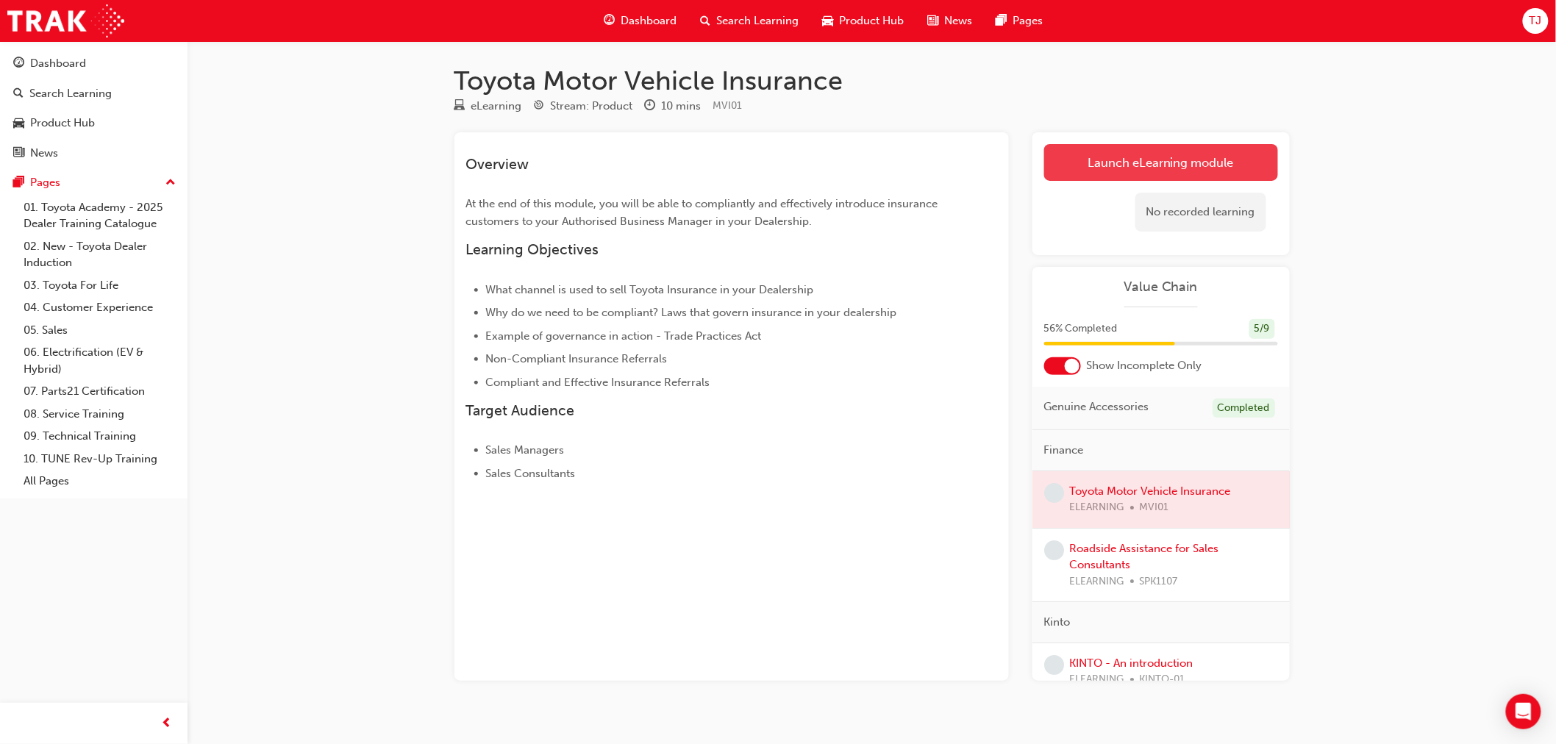
click at [1116, 165] on link "Launch eLearning module" at bounding box center [1161, 162] width 234 height 37
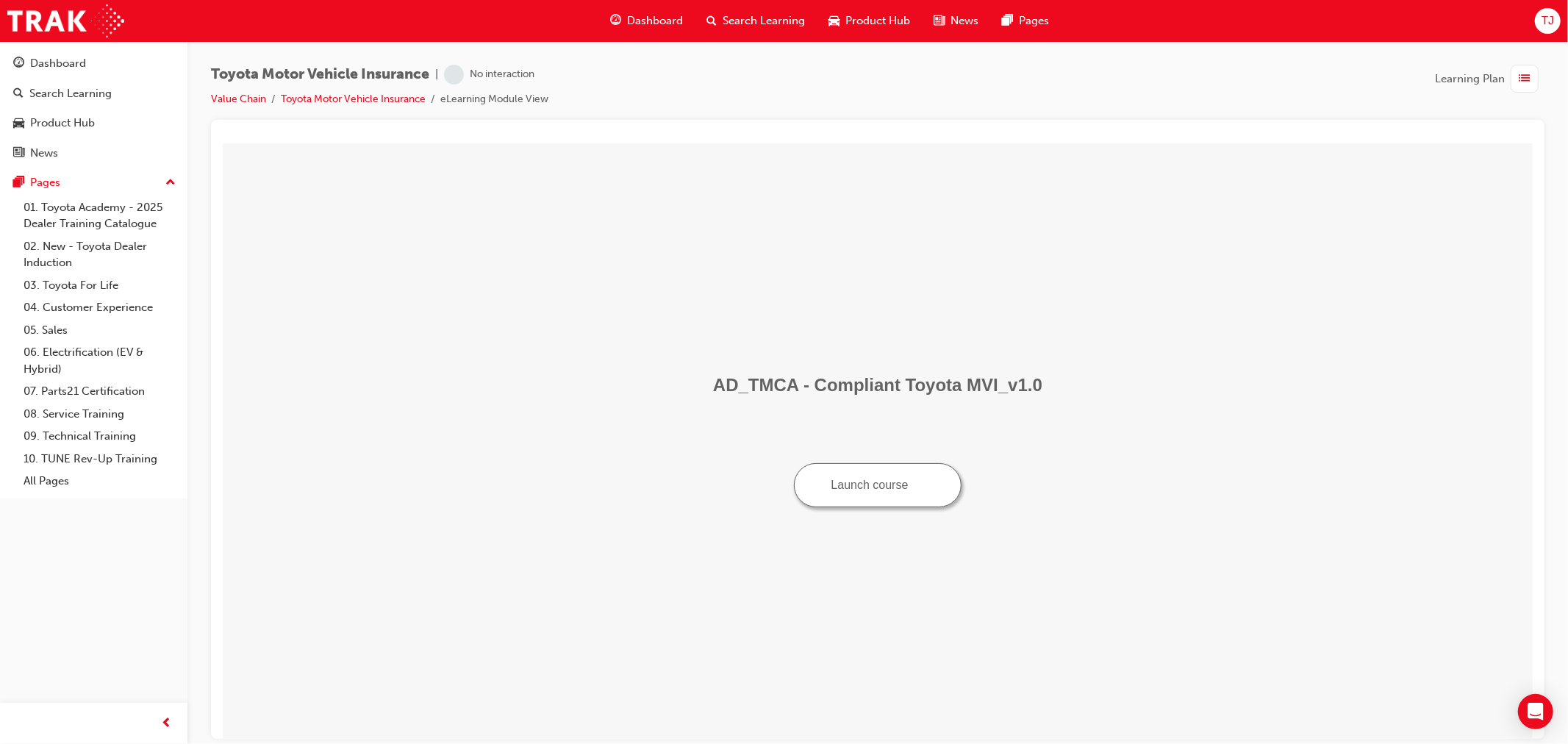
click at [883, 473] on button "Launch course" at bounding box center [877, 485] width 168 height 44
